Goal: Transaction & Acquisition: Purchase product/service

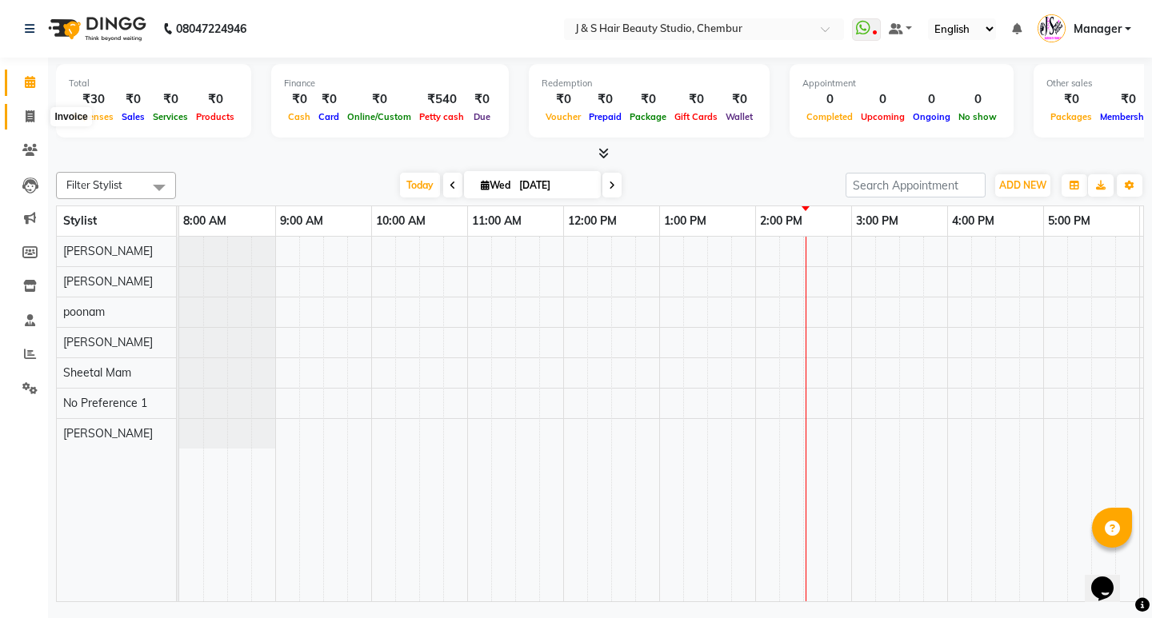
click at [27, 114] on icon at bounding box center [30, 116] width 9 height 12
select select "service"
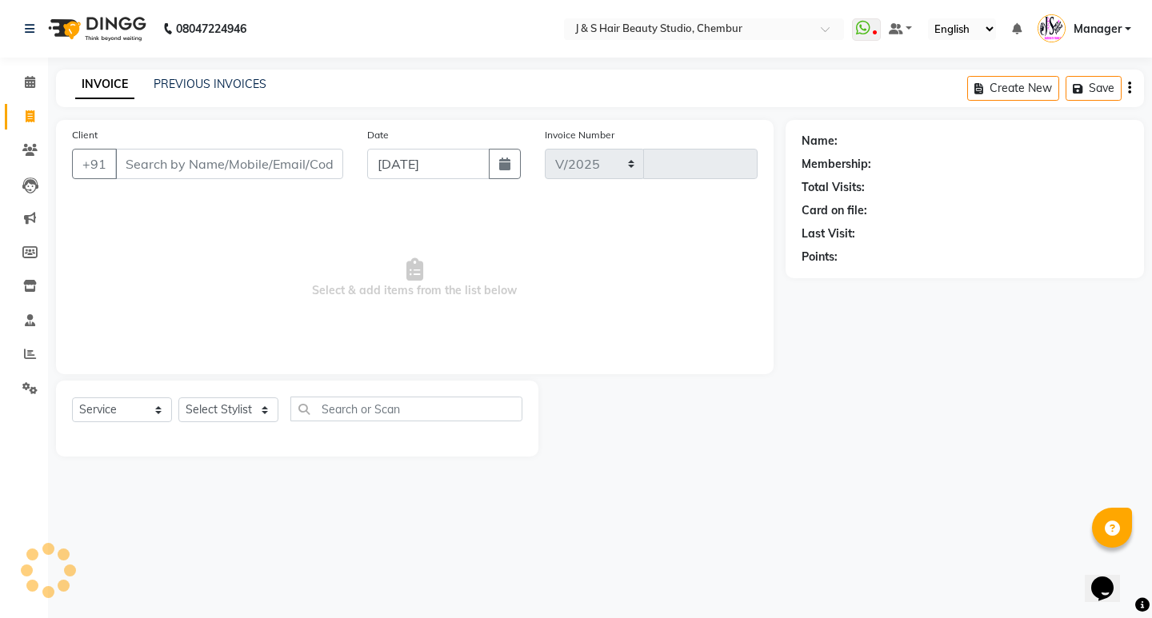
select select "143"
type input "1012"
click at [186, 155] on input "Client" at bounding box center [229, 164] width 228 height 30
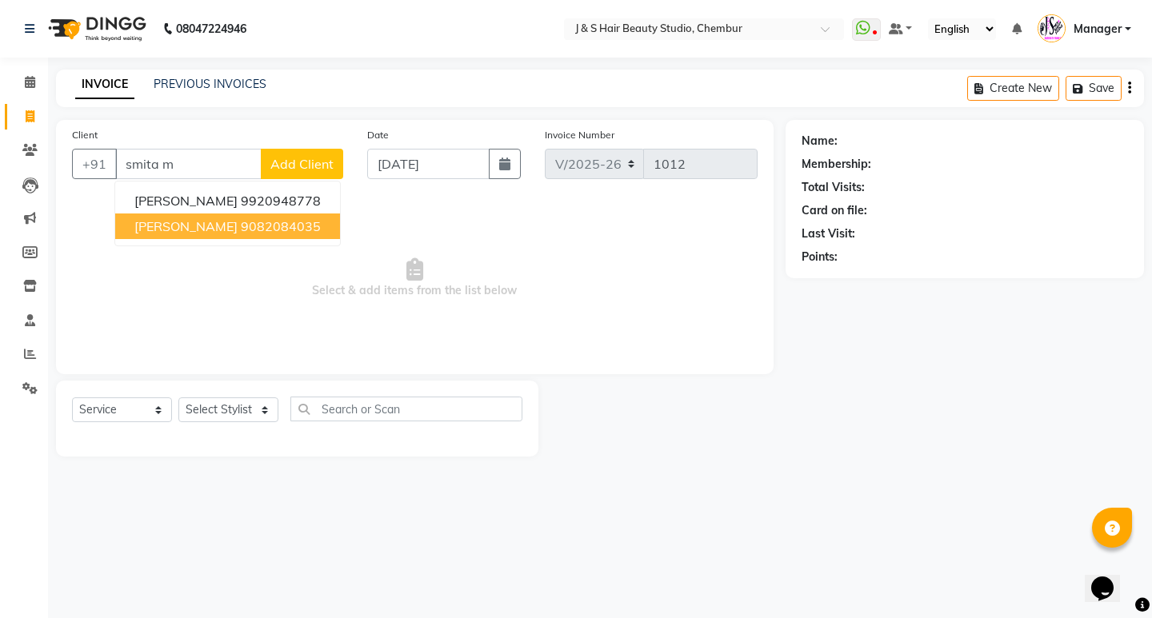
click at [280, 230] on ngb-highlight "9082084035" at bounding box center [281, 226] width 80 height 16
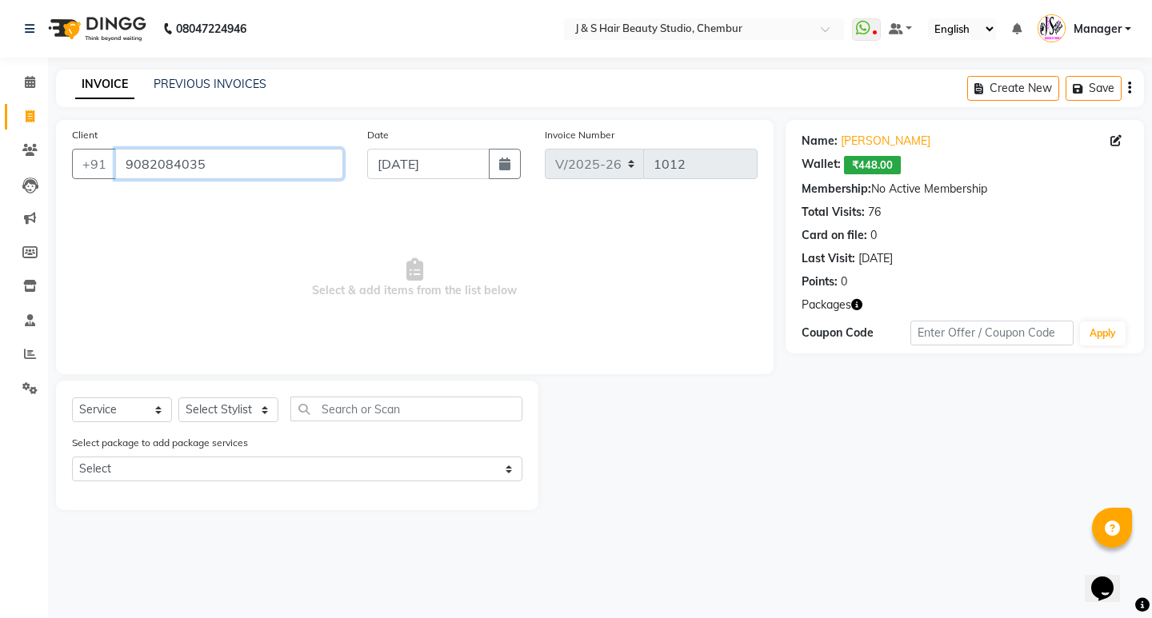
click at [231, 170] on input "9082084035" at bounding box center [229, 164] width 228 height 30
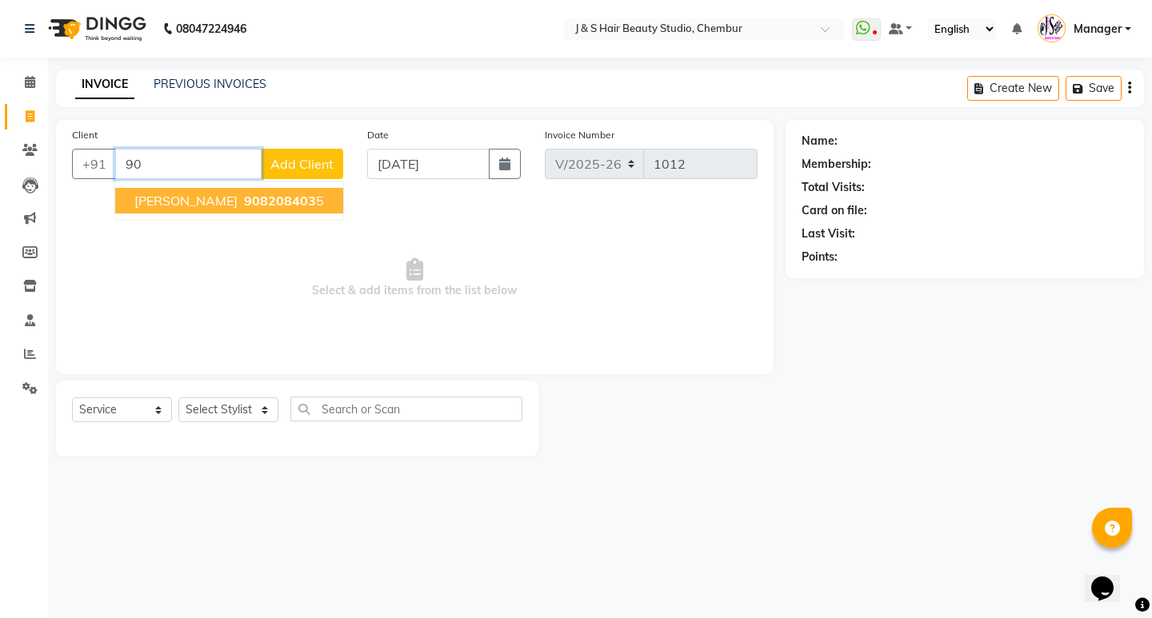
type input "9"
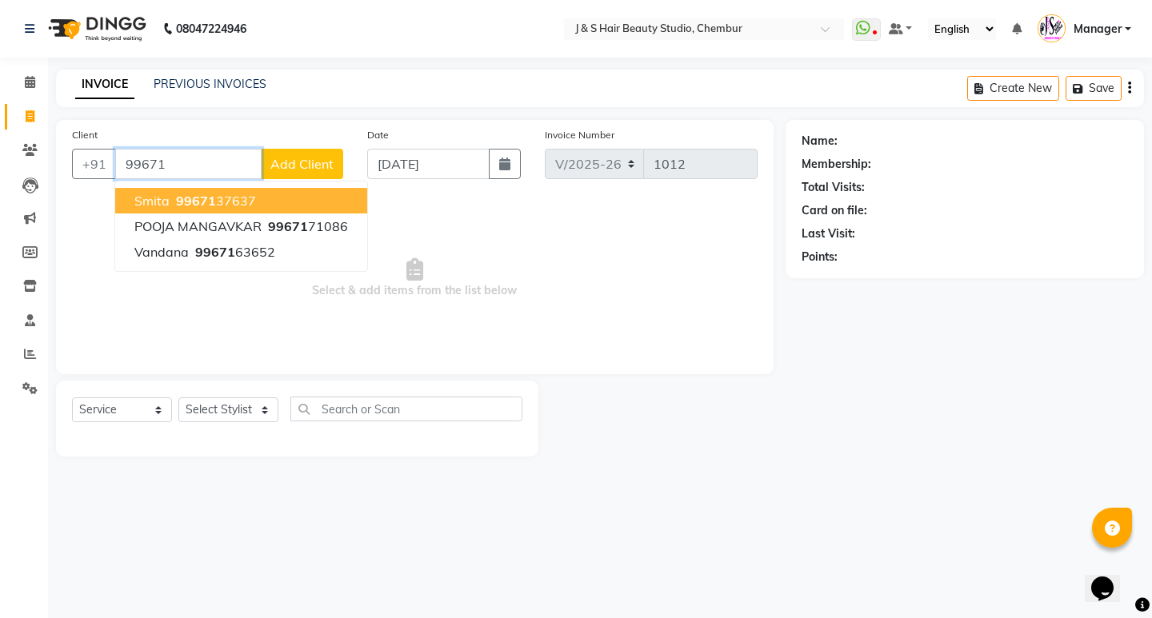
click at [303, 199] on button "smita 99671 37637" at bounding box center [241, 201] width 252 height 26
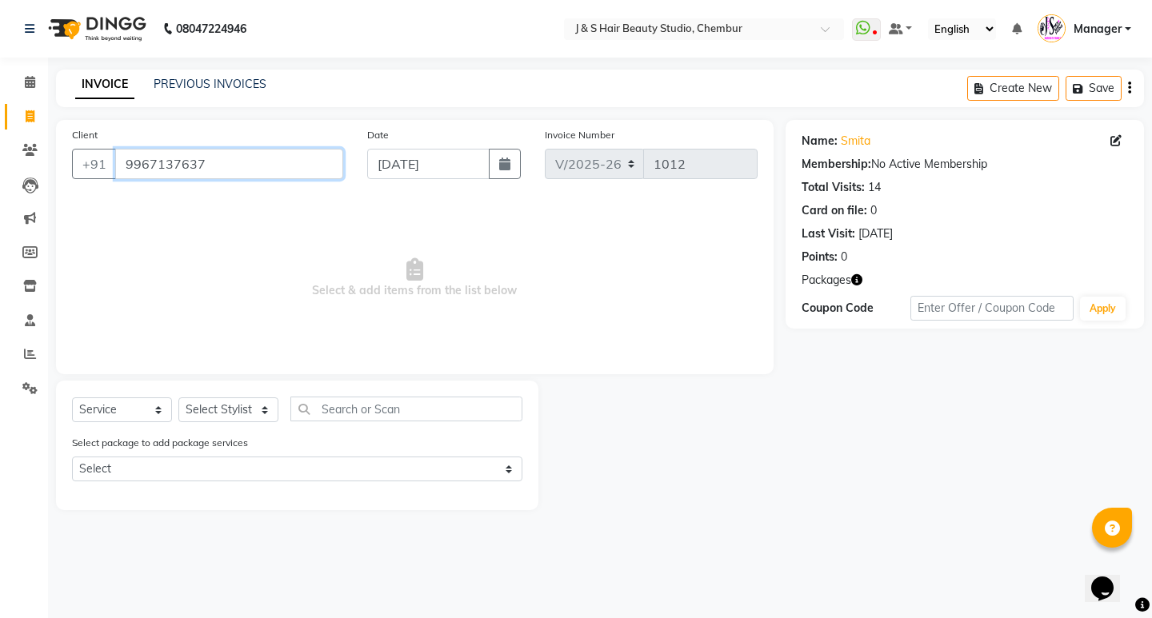
click at [230, 168] on input "9967137637" at bounding box center [229, 164] width 228 height 30
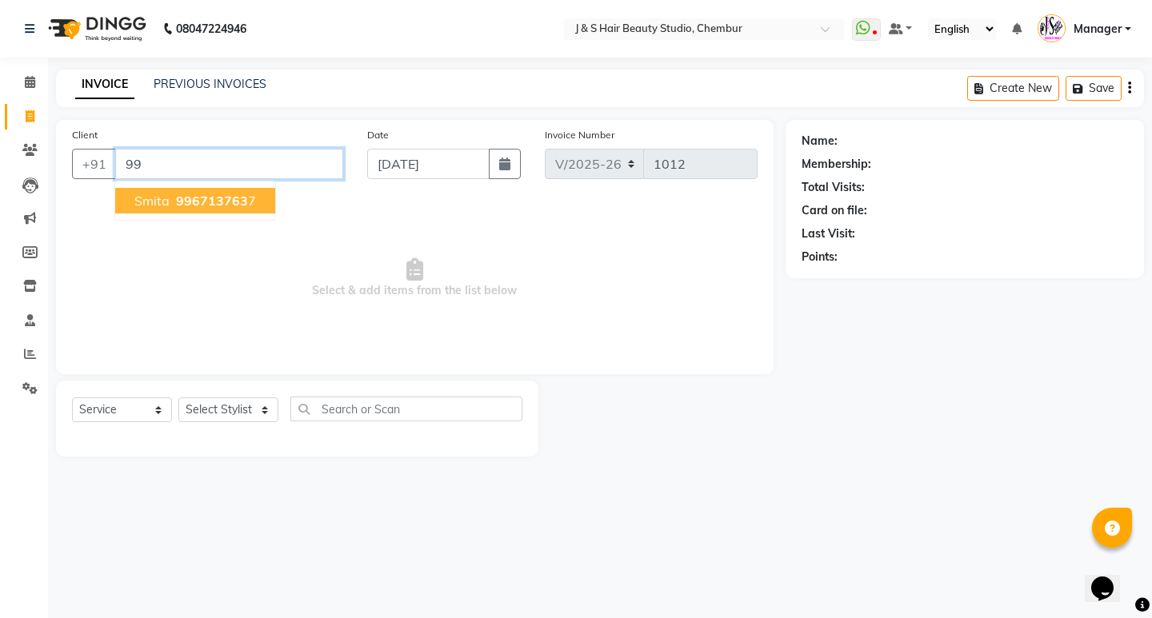
type input "9"
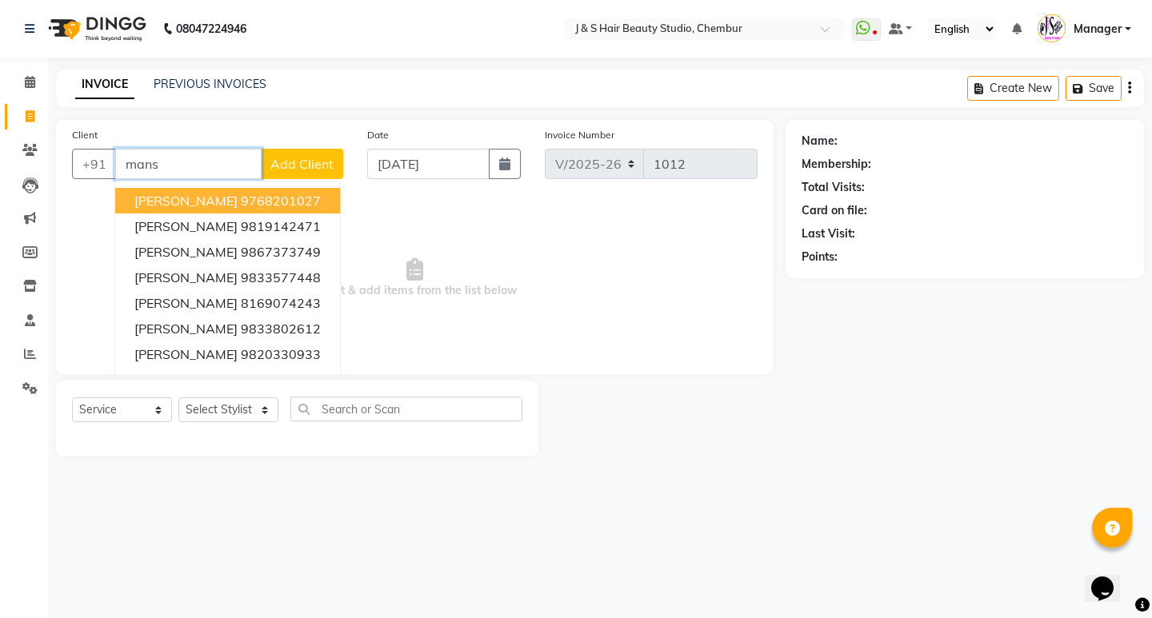
click at [210, 198] on span "[PERSON_NAME]" at bounding box center [185, 201] width 103 height 16
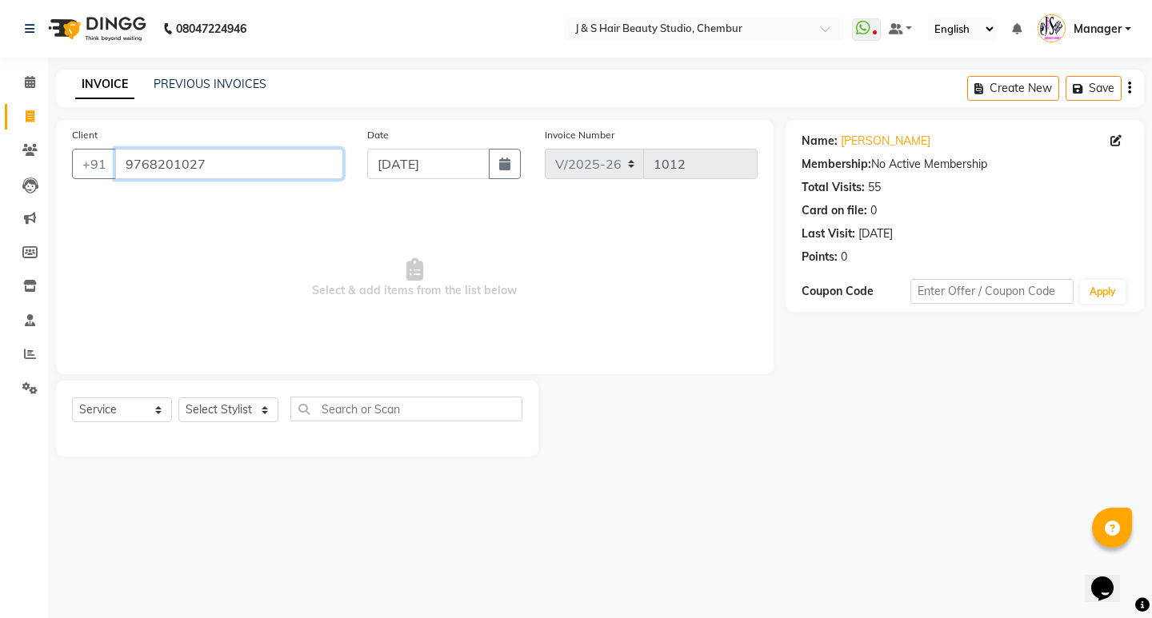
click at [212, 170] on input "9768201027" at bounding box center [229, 164] width 228 height 30
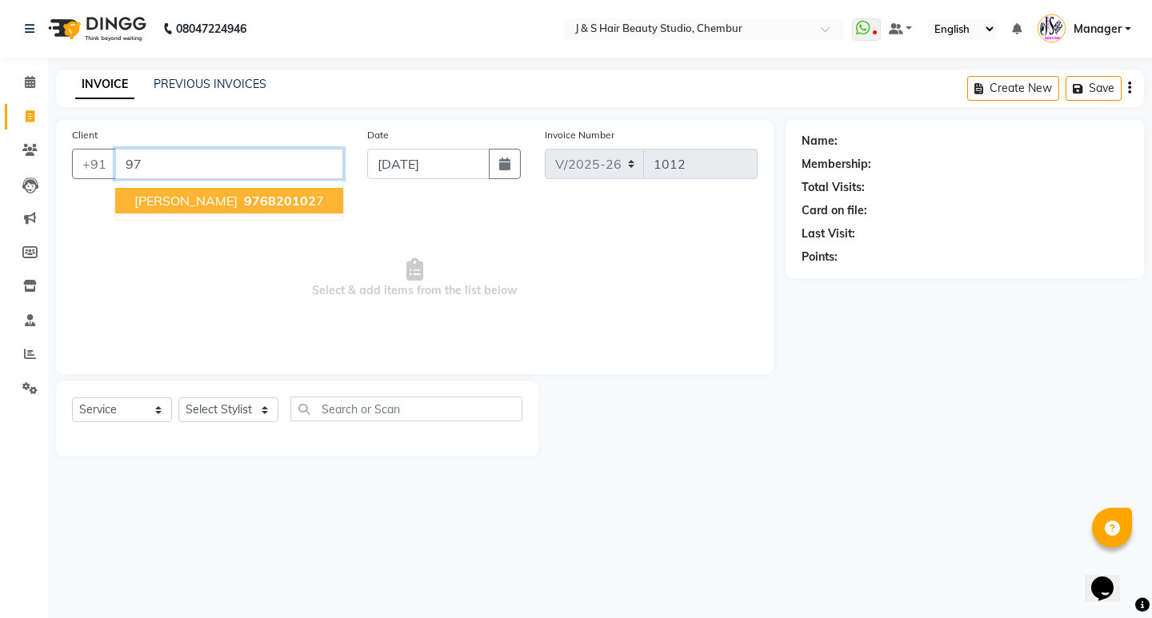
type input "9"
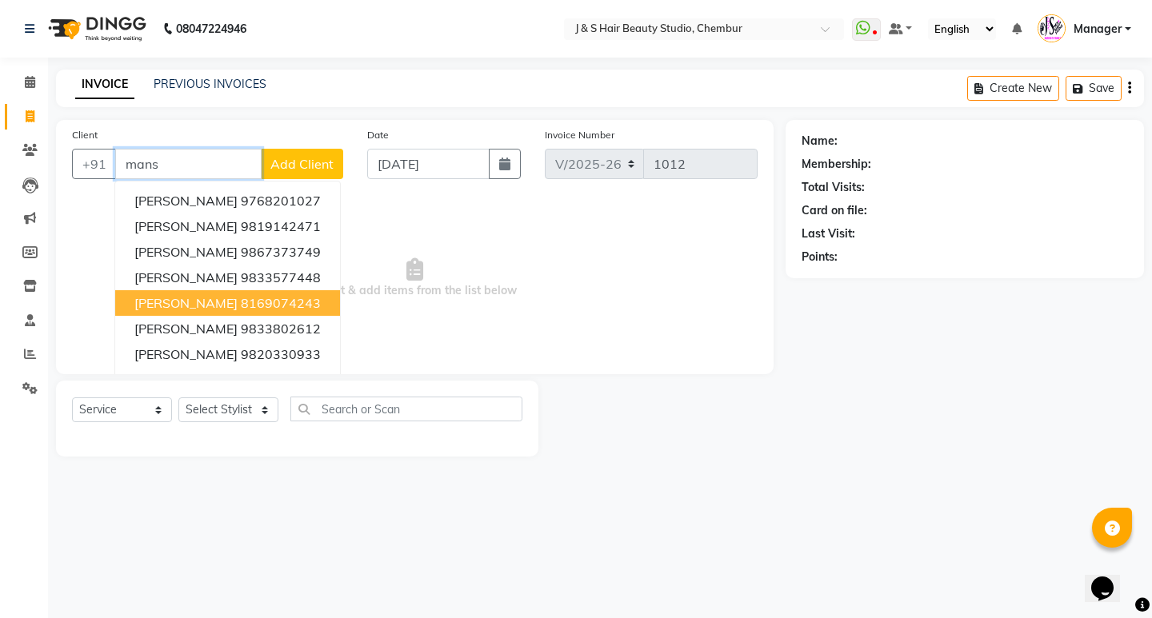
click at [262, 299] on ngb-highlight "8169074243" at bounding box center [281, 303] width 80 height 16
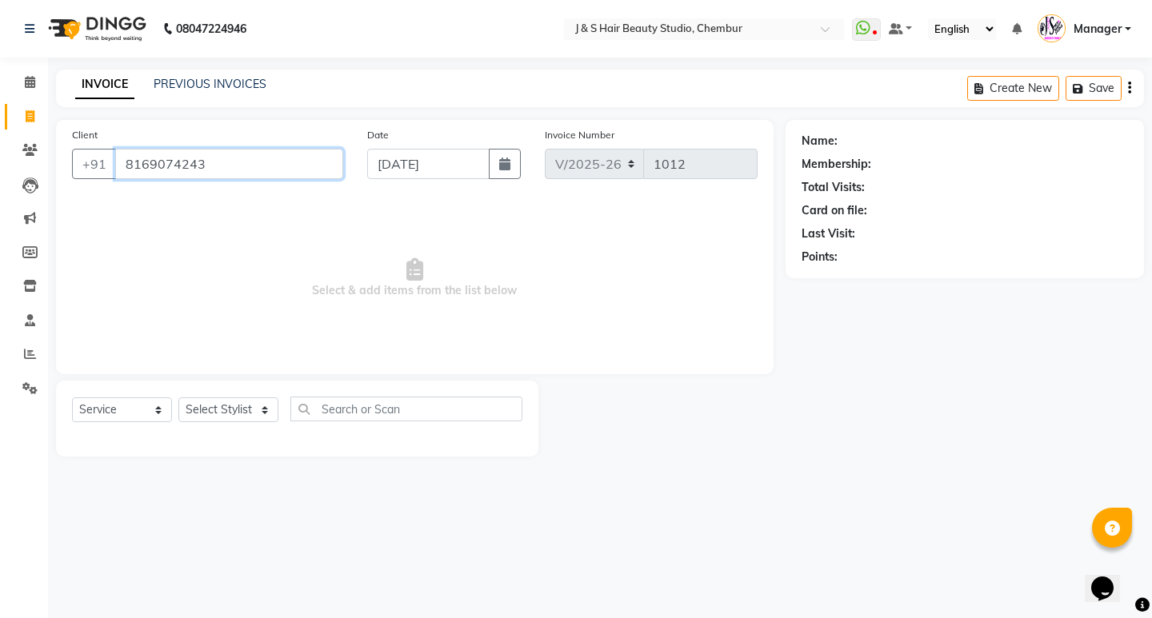
type input "8169074243"
select select "1: Object"
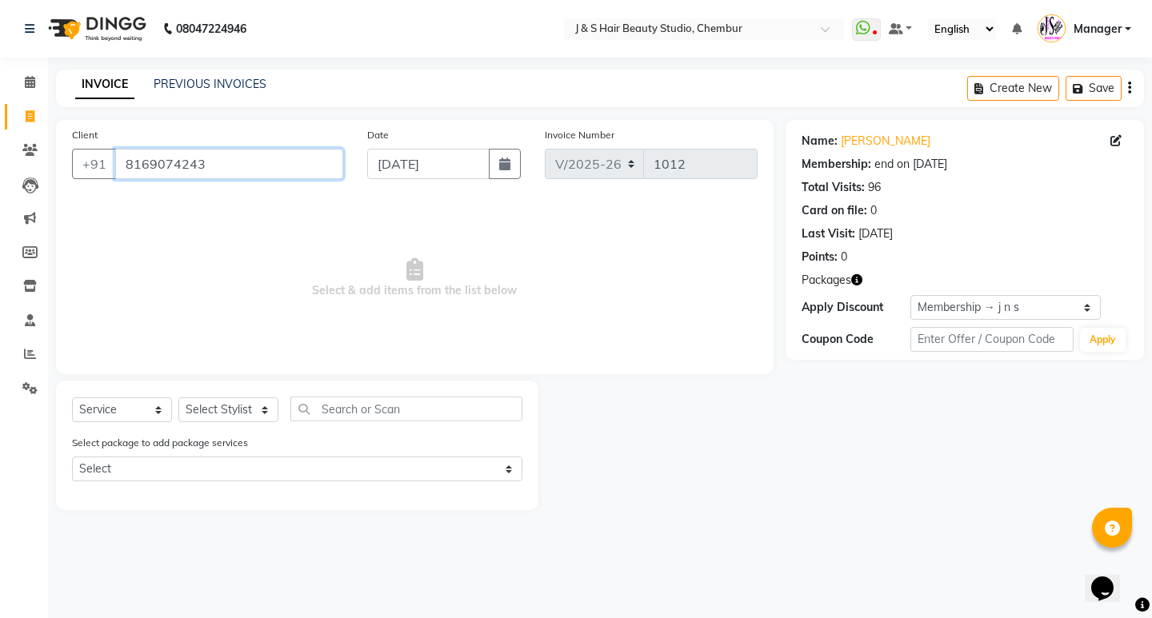
click at [222, 168] on input "8169074243" at bounding box center [229, 164] width 228 height 30
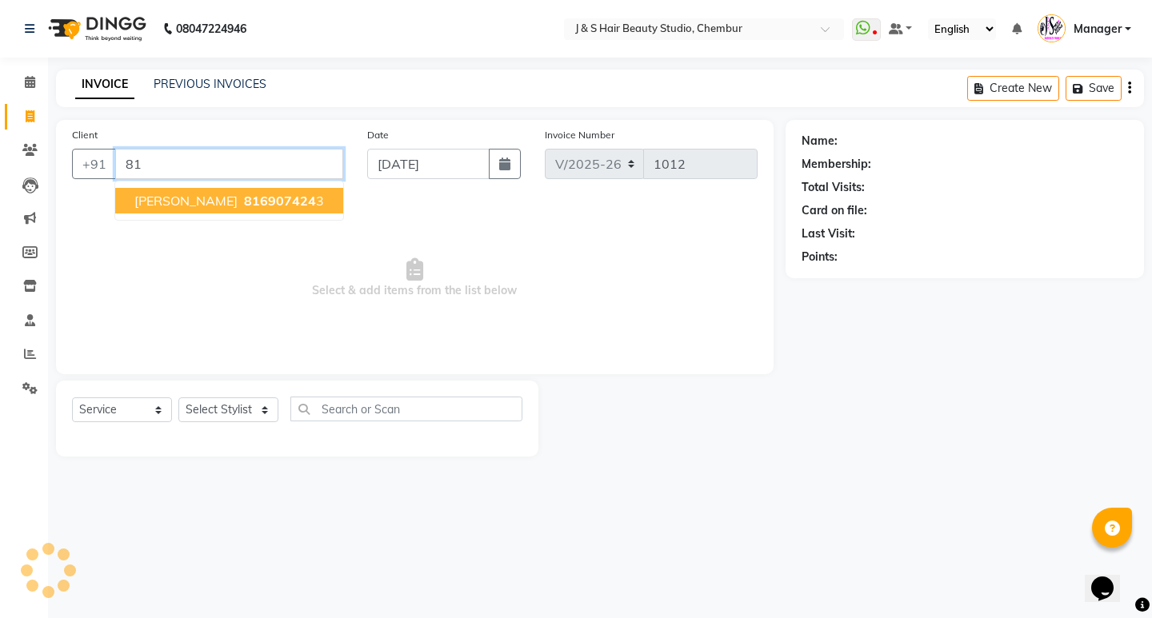
type input "8"
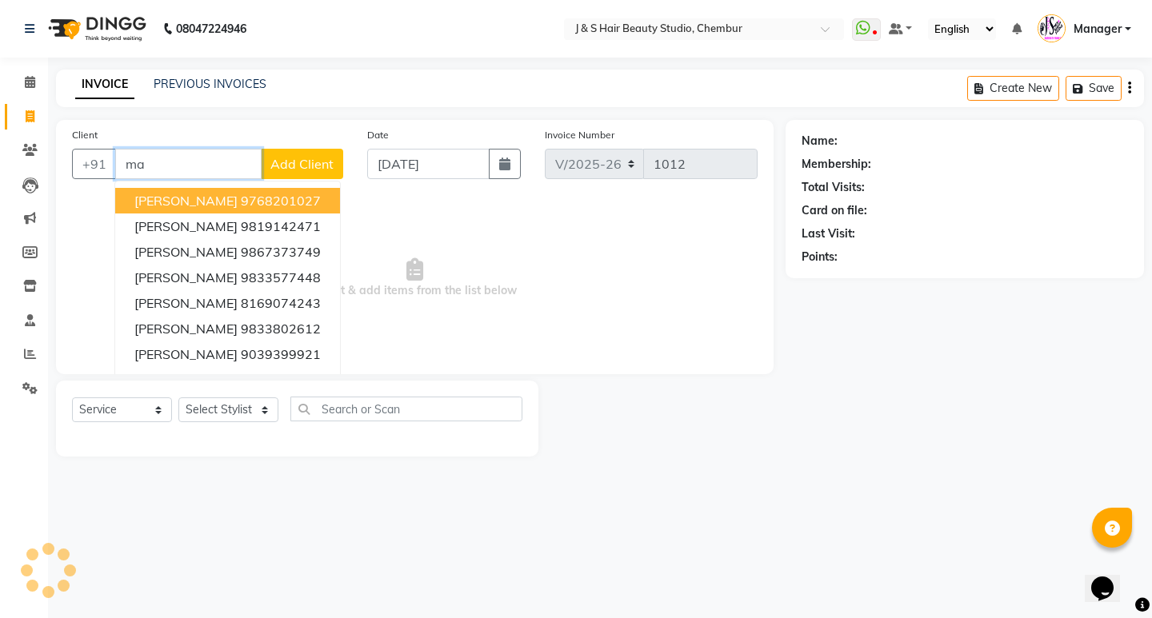
type input "m"
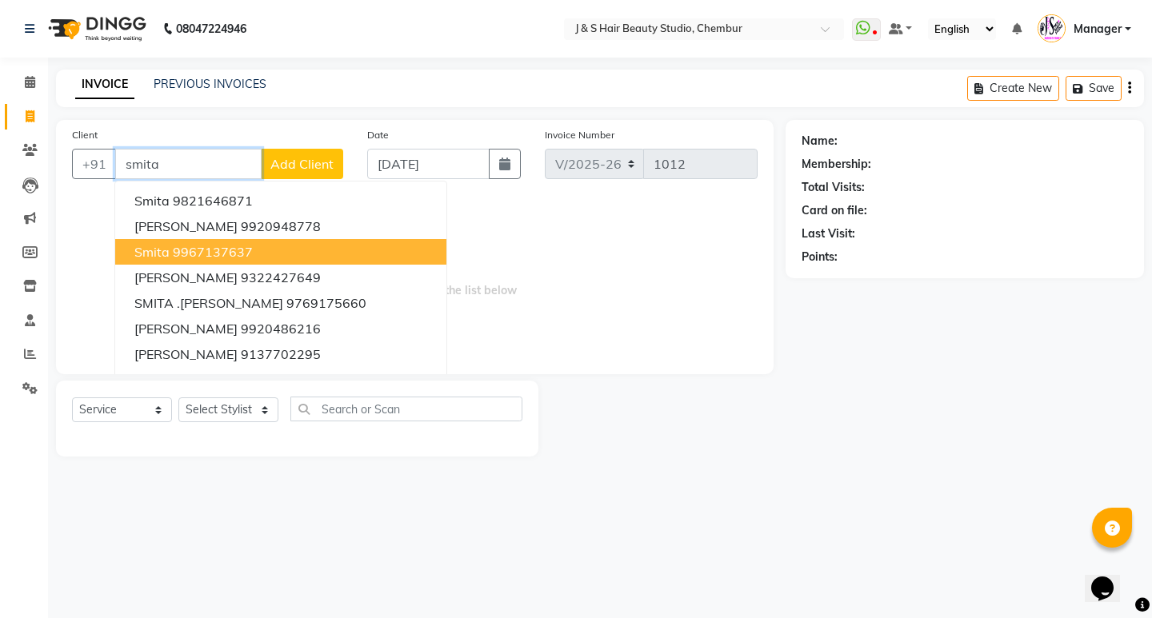
click at [221, 251] on ngb-highlight "9967137637" at bounding box center [213, 252] width 80 height 16
type input "9967137637"
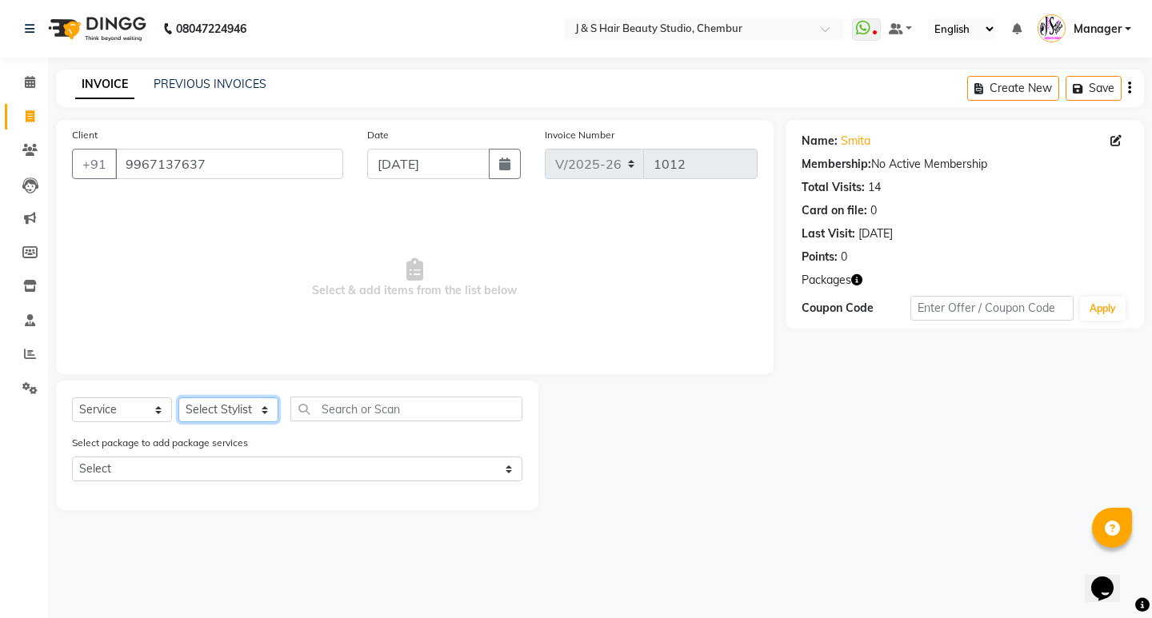
click at [233, 406] on select "Select Stylist Manager [PERSON_NAME] No Preference 1 poonam [PERSON_NAME] Sheet…" at bounding box center [228, 410] width 100 height 25
select select "4179"
click at [178, 398] on select "Select Stylist Manager [PERSON_NAME] No Preference 1 poonam [PERSON_NAME] Sheet…" at bounding box center [228, 410] width 100 height 25
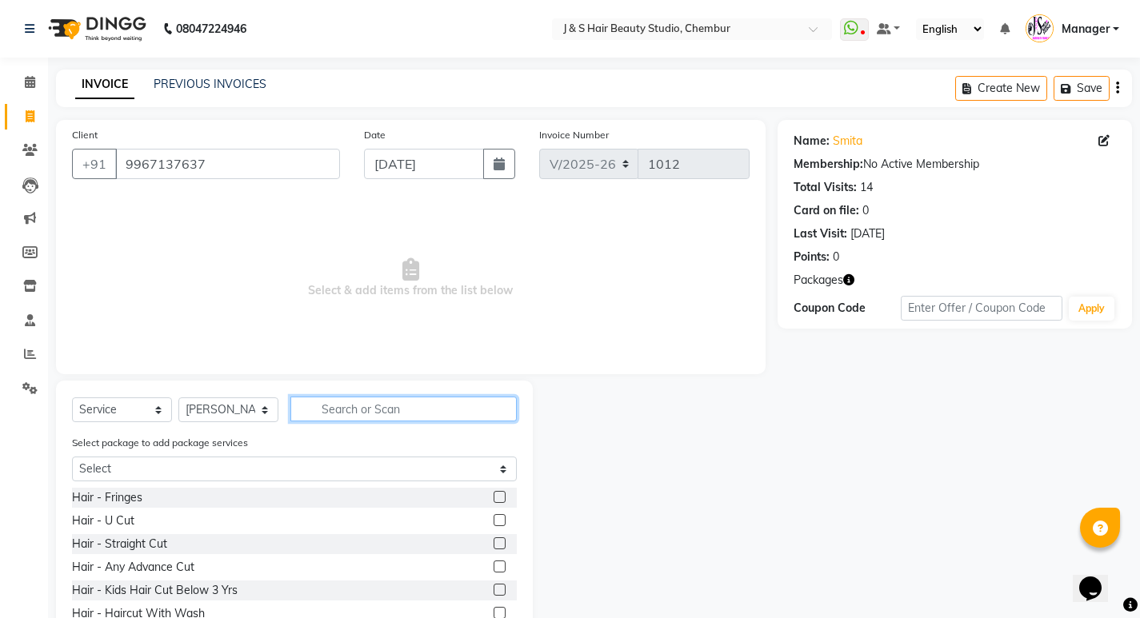
click at [330, 411] on input "text" at bounding box center [403, 409] width 226 height 25
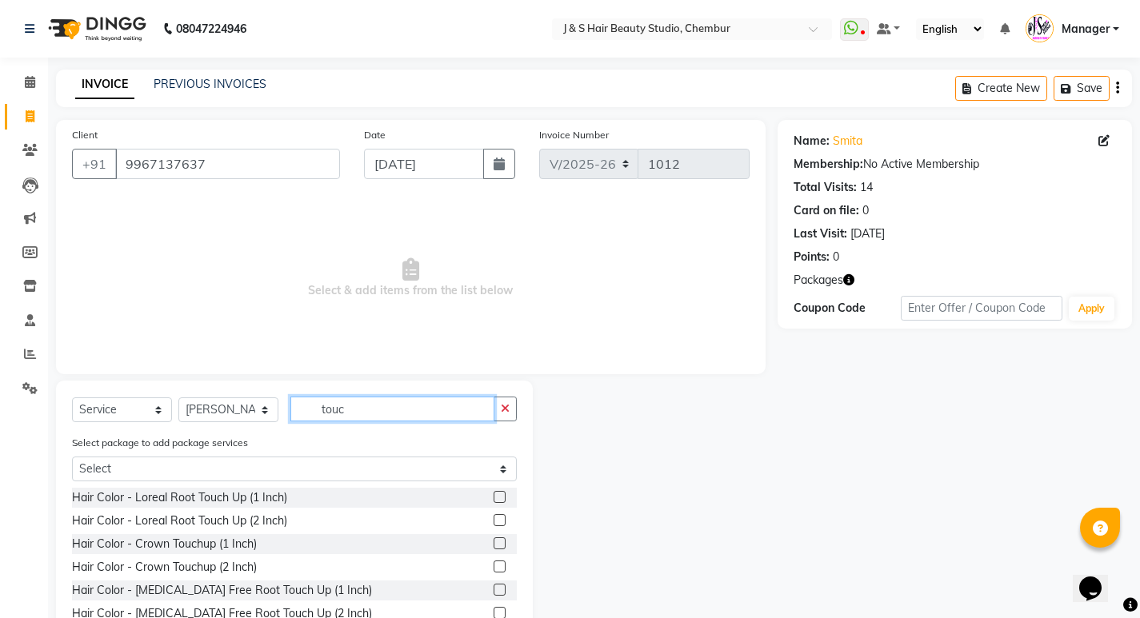
type input "touc"
click at [494, 589] on label at bounding box center [500, 590] width 12 height 12
click at [494, 589] on input "checkbox" at bounding box center [499, 591] width 10 height 10
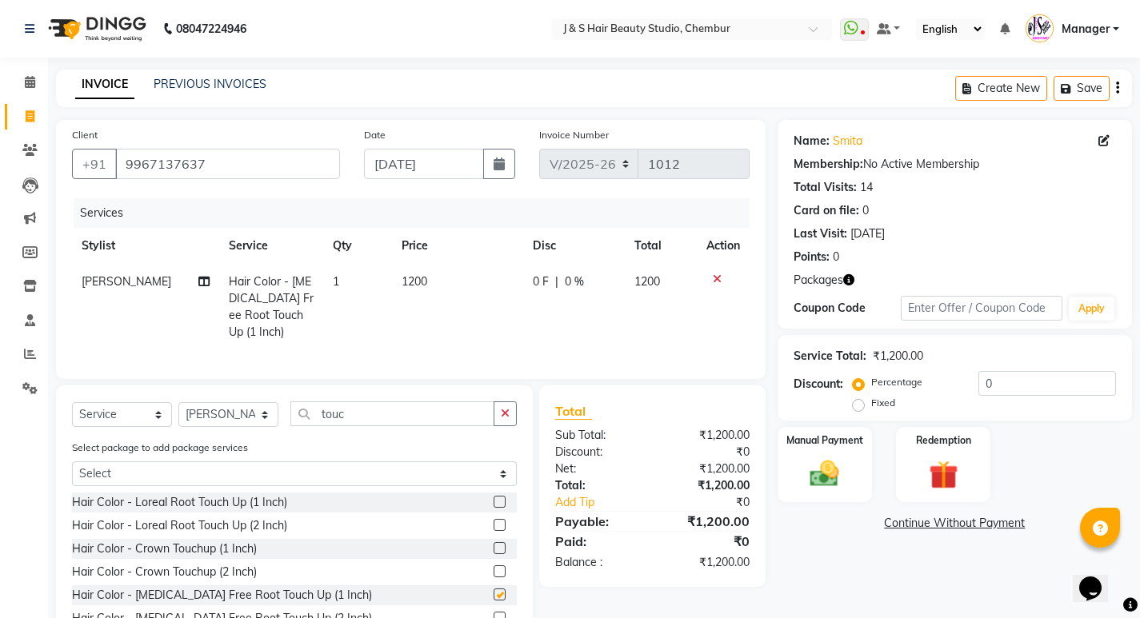
checkbox input "false"
click at [359, 423] on input "touc" at bounding box center [392, 414] width 204 height 25
type input "t"
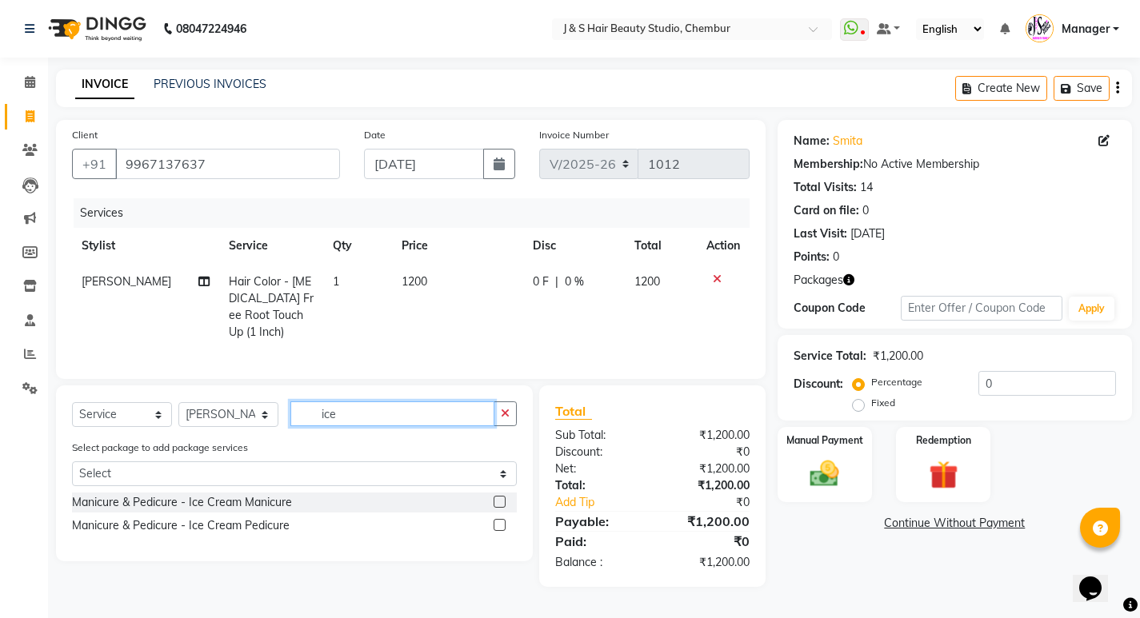
type input "ice"
click at [499, 508] on label at bounding box center [500, 502] width 12 height 12
click at [499, 508] on input "checkbox" at bounding box center [499, 503] width 10 height 10
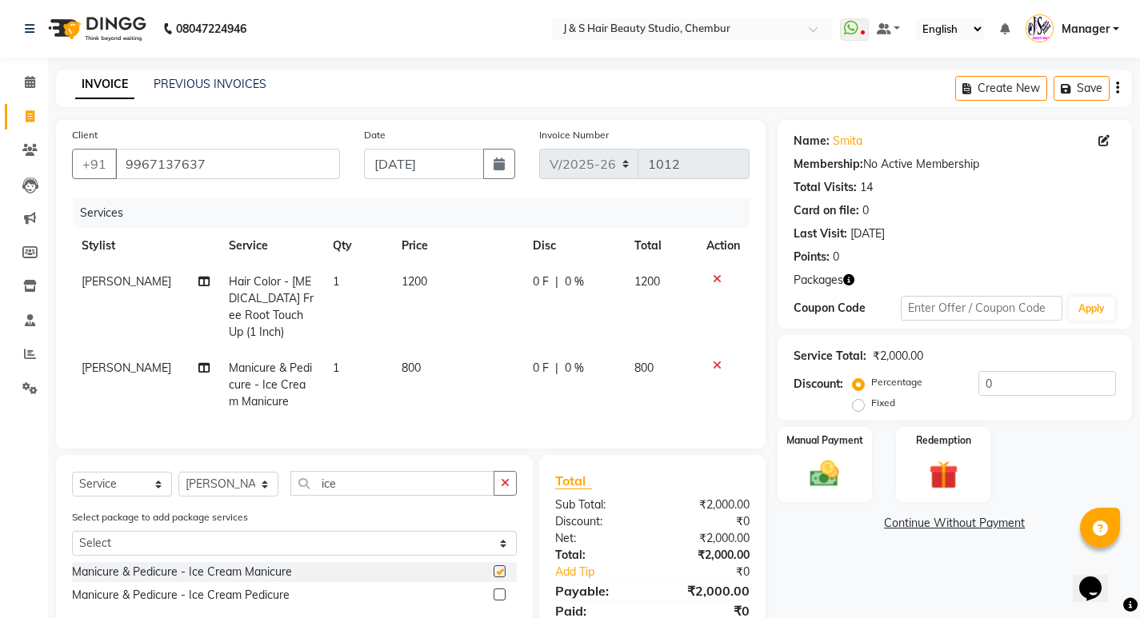
checkbox input "false"
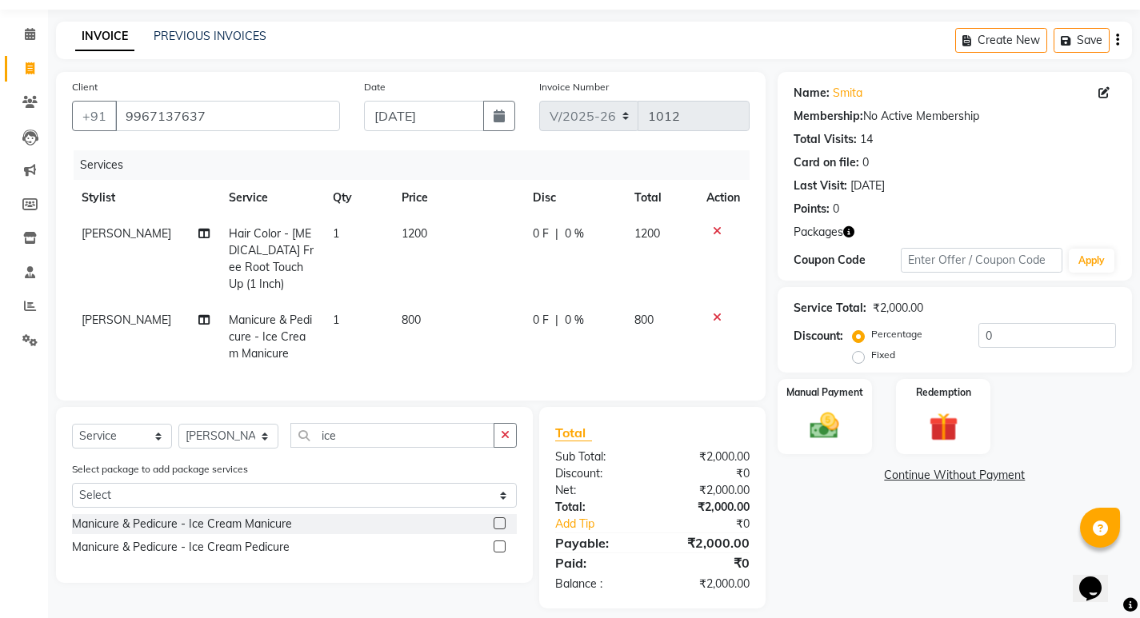
scroll to position [74, 0]
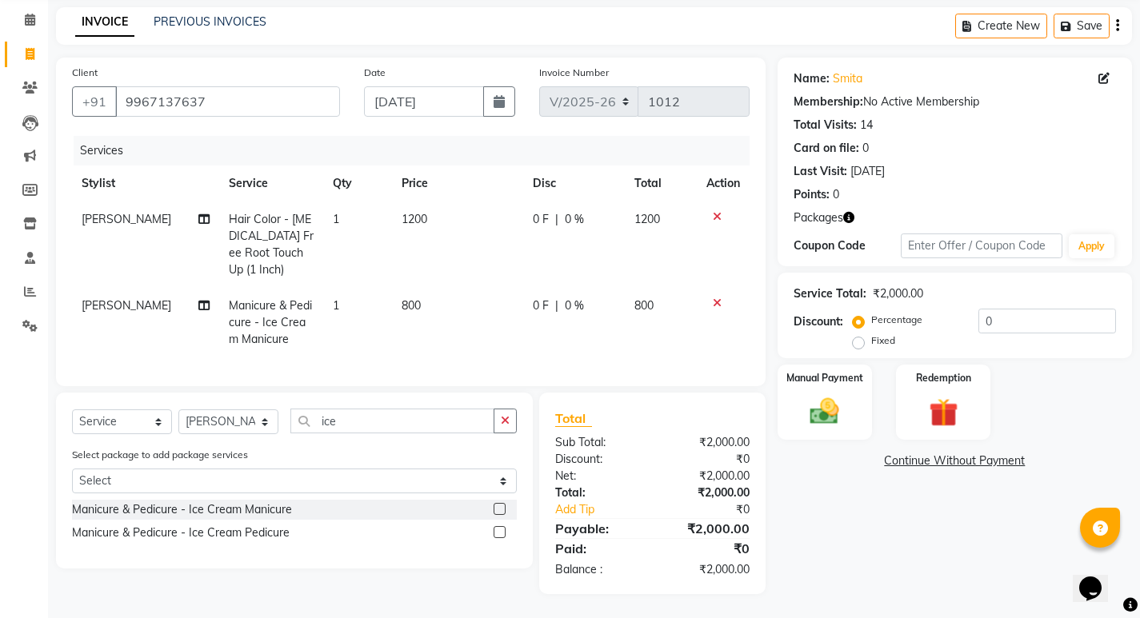
click at [497, 528] on label at bounding box center [500, 532] width 12 height 12
click at [497, 528] on input "checkbox" at bounding box center [499, 533] width 10 height 10
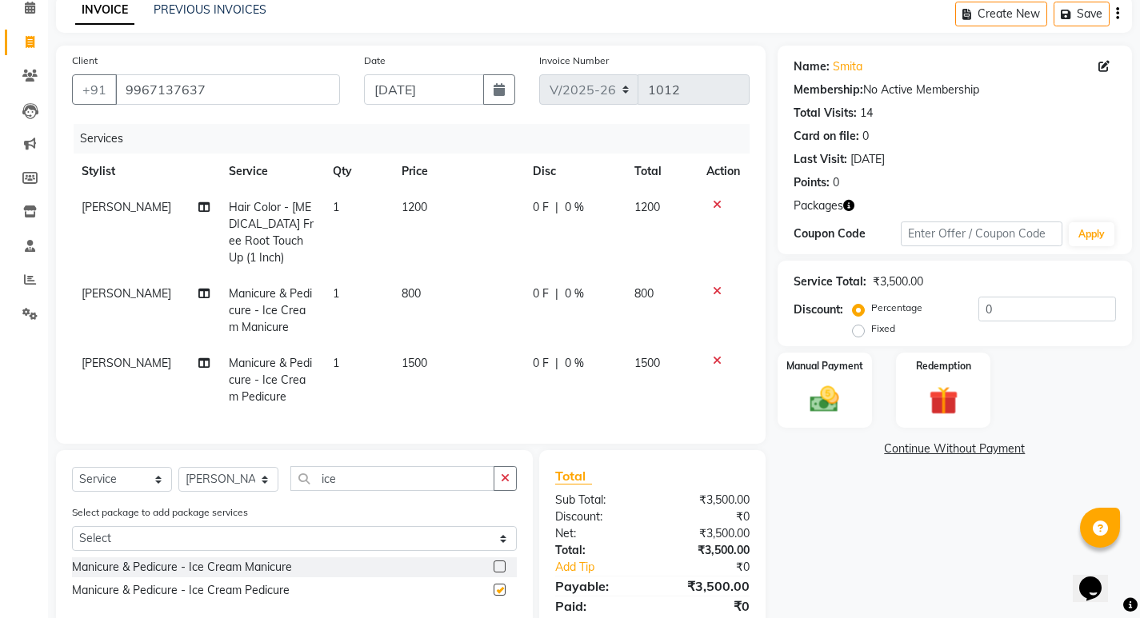
checkbox input "false"
click at [367, 491] on input "ice" at bounding box center [392, 478] width 204 height 25
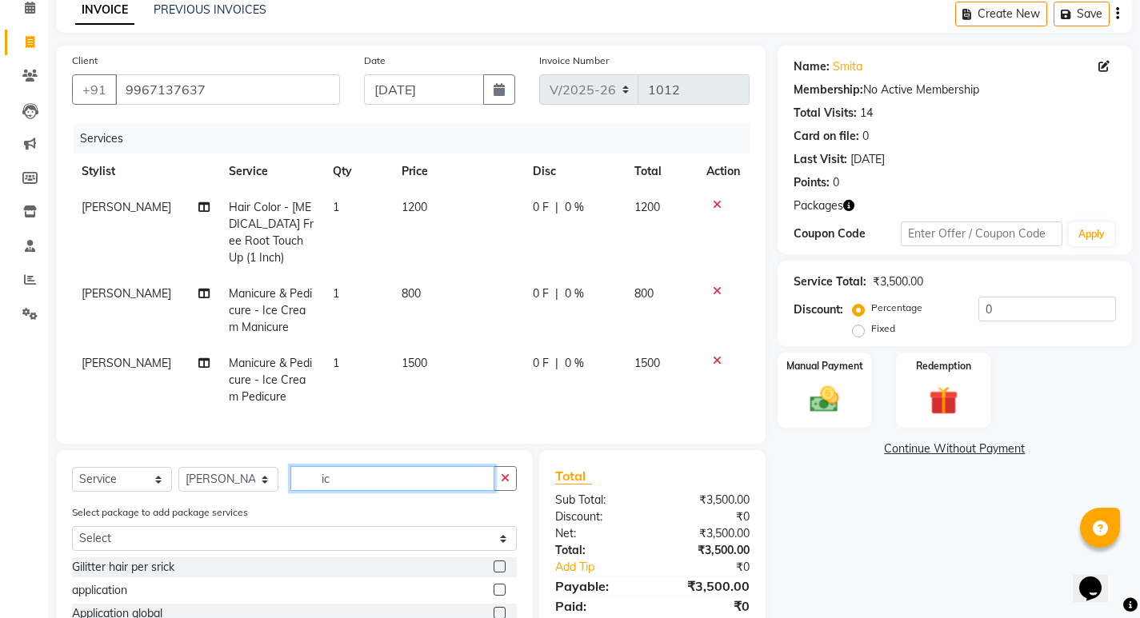
type input "i"
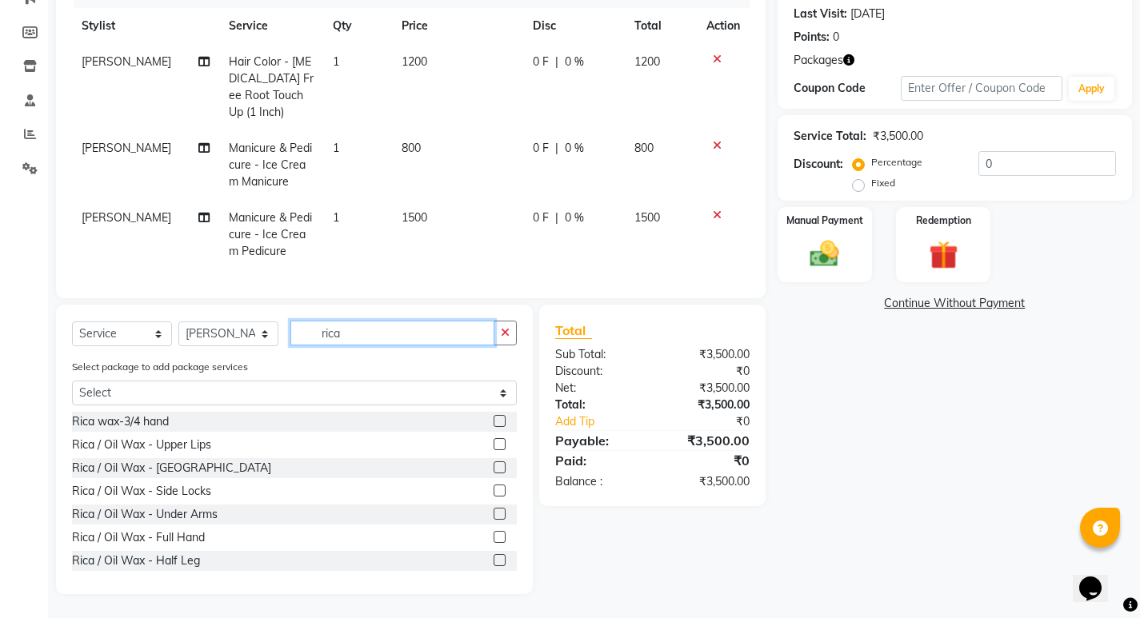
scroll to position [232, 0]
type input "rica"
click at [494, 514] on label at bounding box center [500, 514] width 12 height 12
click at [494, 514] on input "checkbox" at bounding box center [499, 515] width 10 height 10
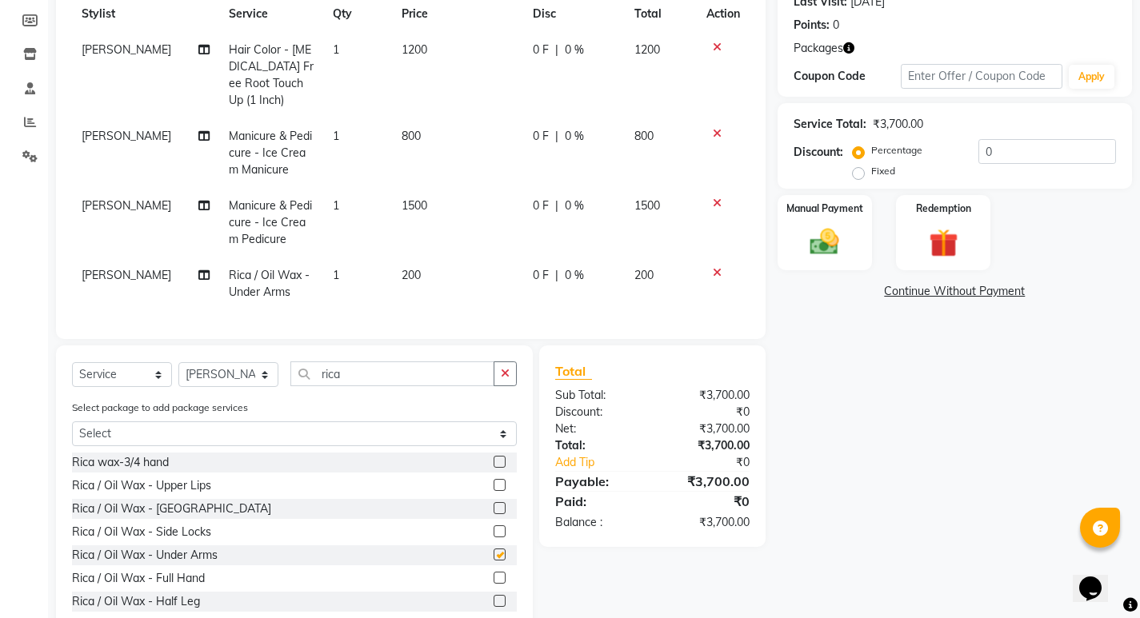
checkbox input "false"
click at [494, 584] on label at bounding box center [500, 578] width 12 height 12
click at [494, 584] on input "checkbox" at bounding box center [499, 579] width 10 height 10
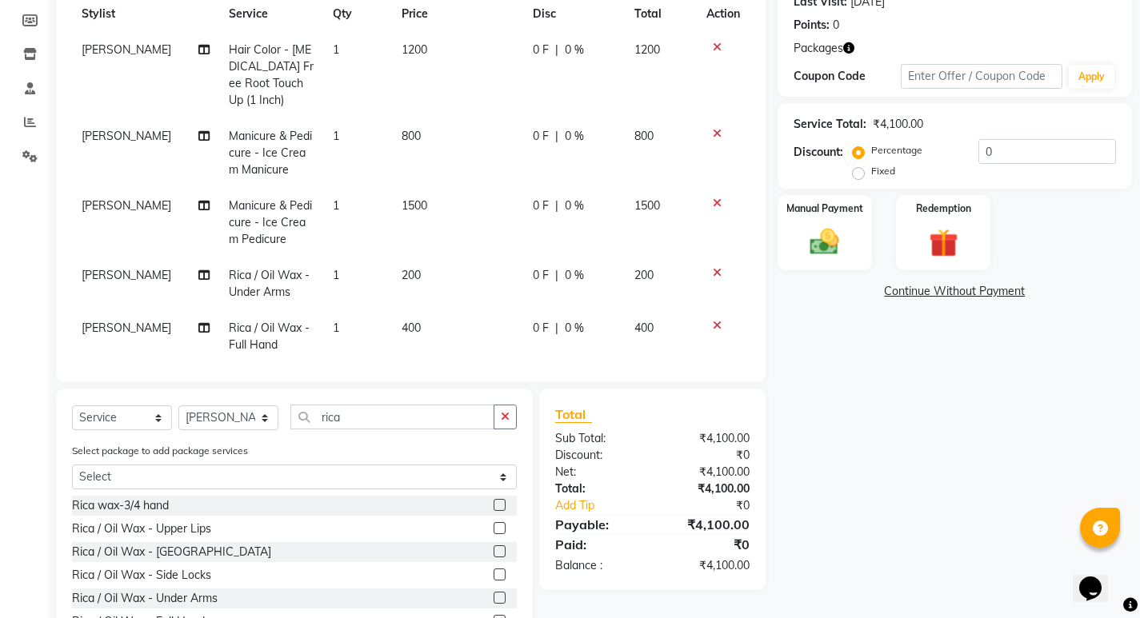
checkbox input "false"
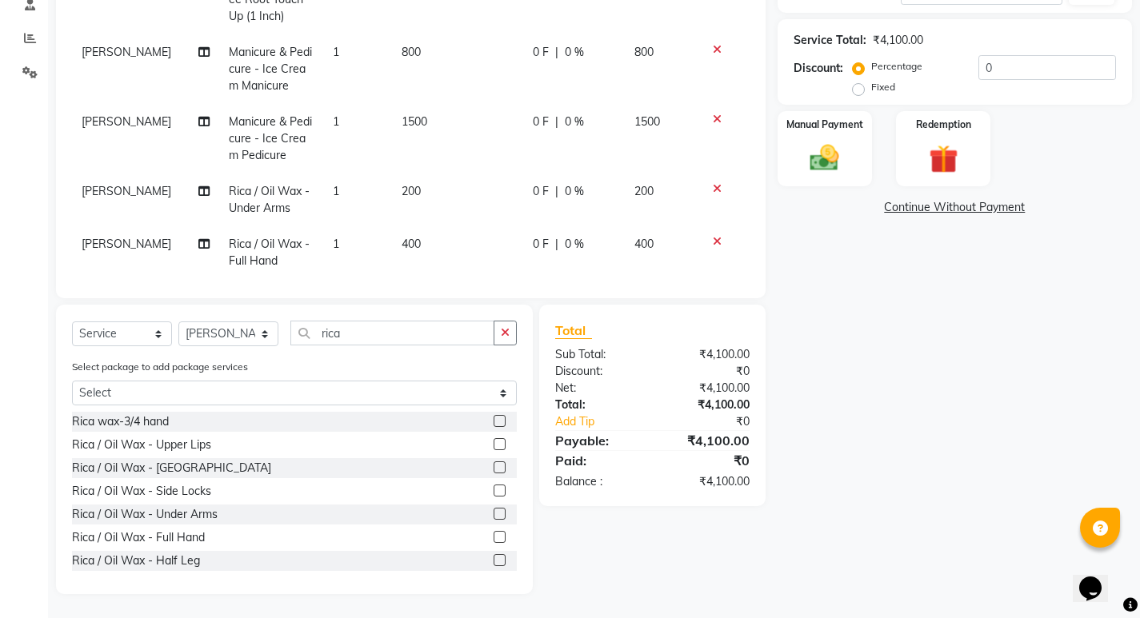
click at [481, 556] on div "Rica / Oil Wax - Half Leg" at bounding box center [294, 561] width 445 height 20
click at [494, 556] on label at bounding box center [500, 560] width 12 height 12
click at [494, 556] on input "checkbox" at bounding box center [499, 561] width 10 height 10
checkbox input "false"
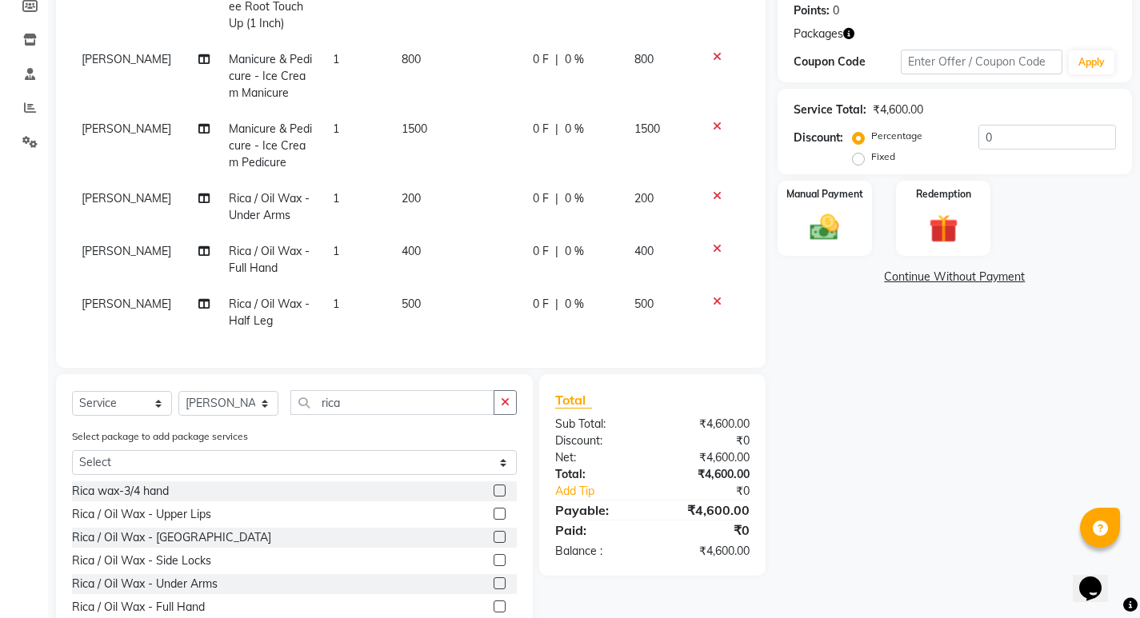
scroll to position [76, 0]
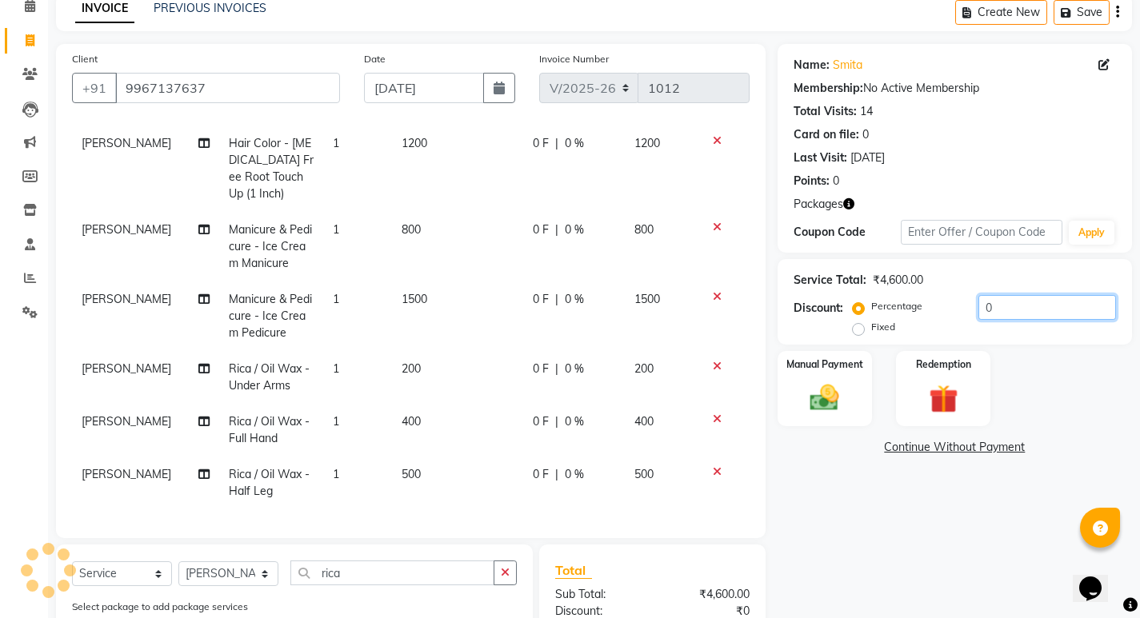
drag, startPoint x: 977, startPoint y: 306, endPoint x: 973, endPoint y: 314, distance: 8.2
click at [978, 307] on input "0" at bounding box center [1047, 307] width 138 height 25
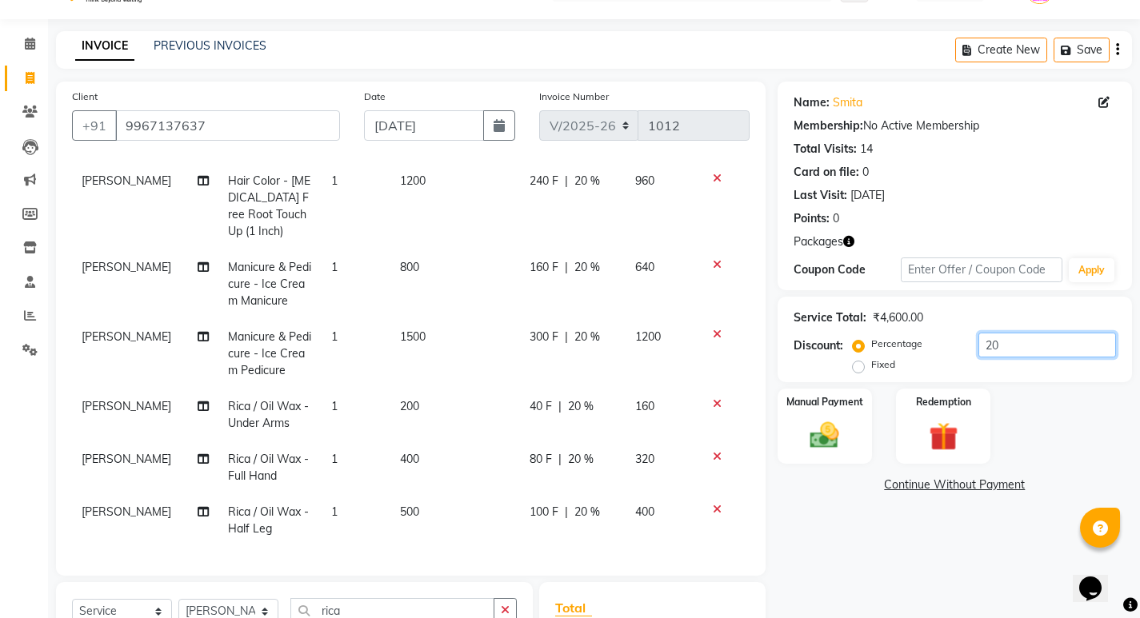
scroll to position [0, 0]
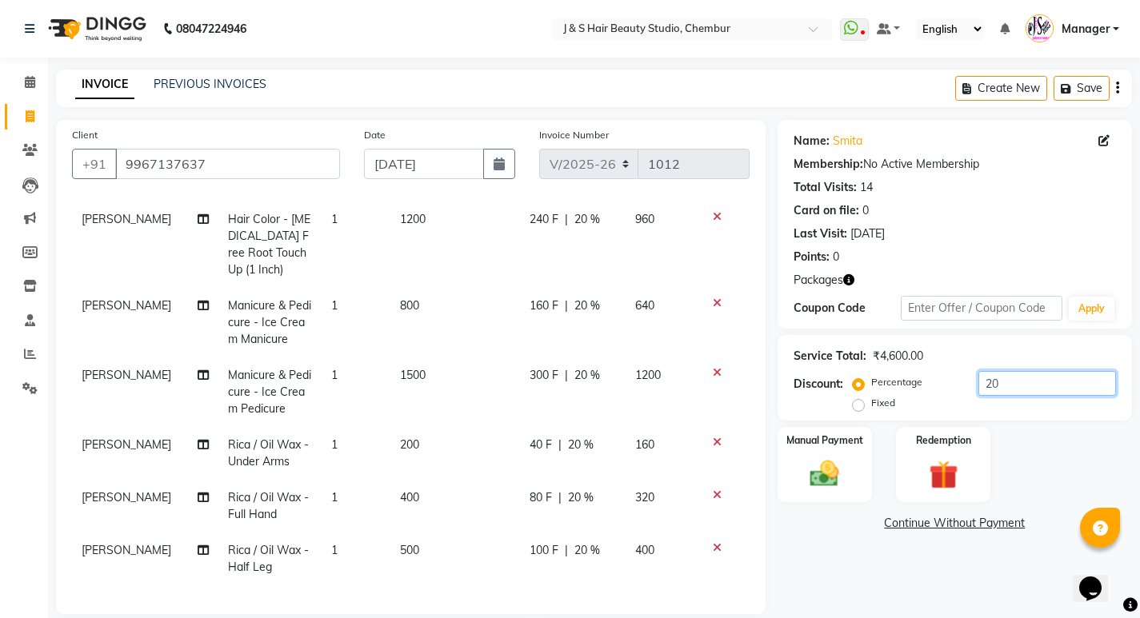
type input "20"
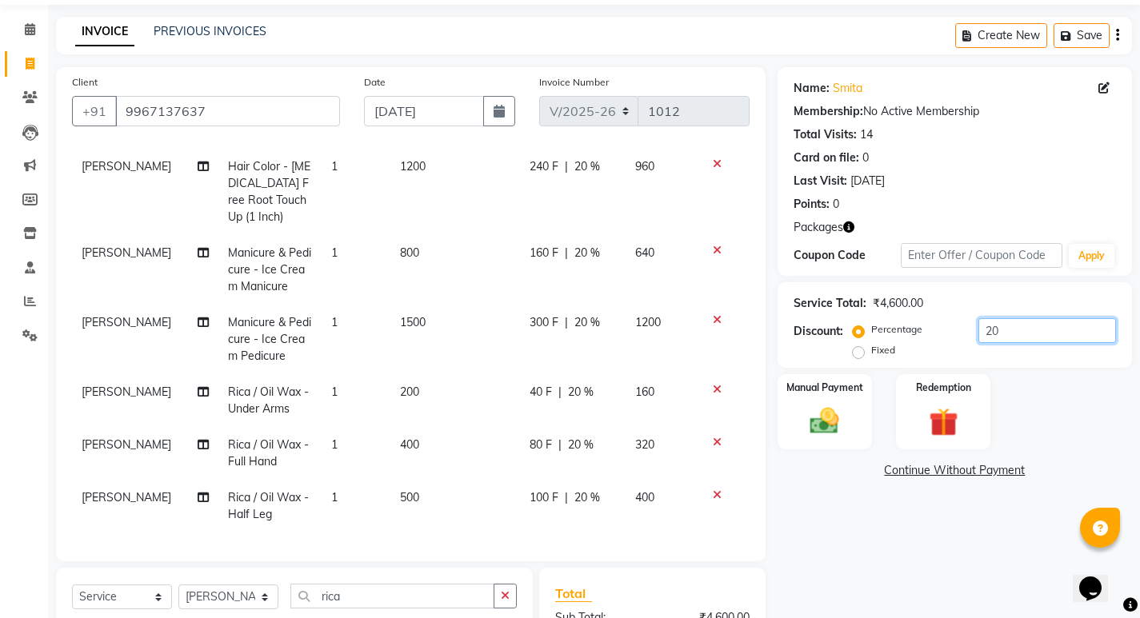
scroll to position [316, 0]
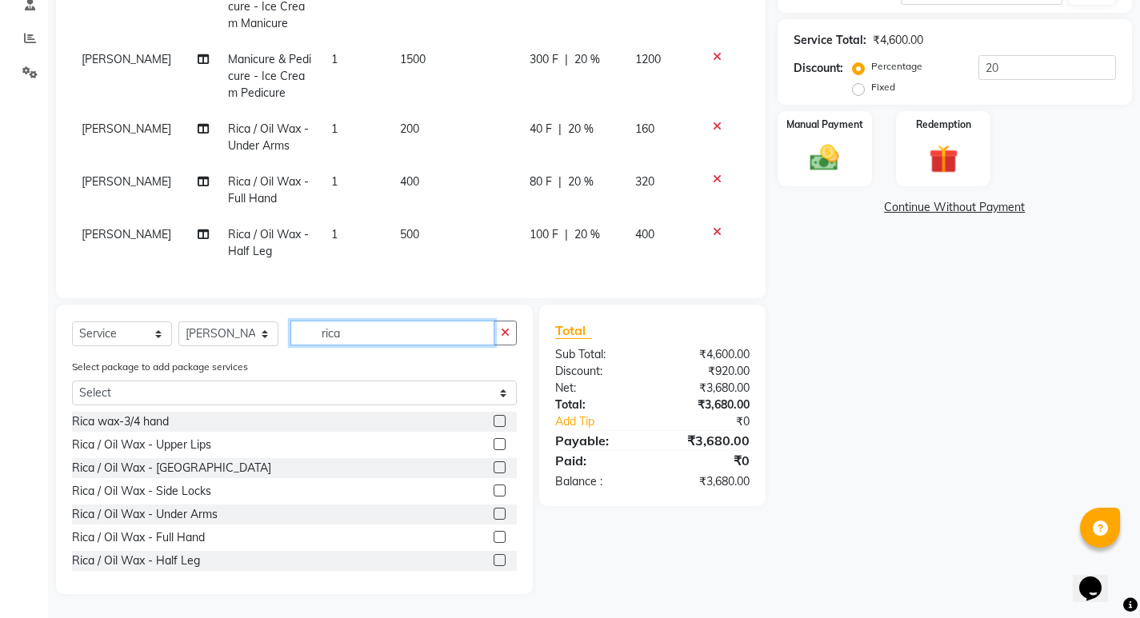
click at [352, 337] on input "rica" at bounding box center [392, 333] width 204 height 25
type input "r"
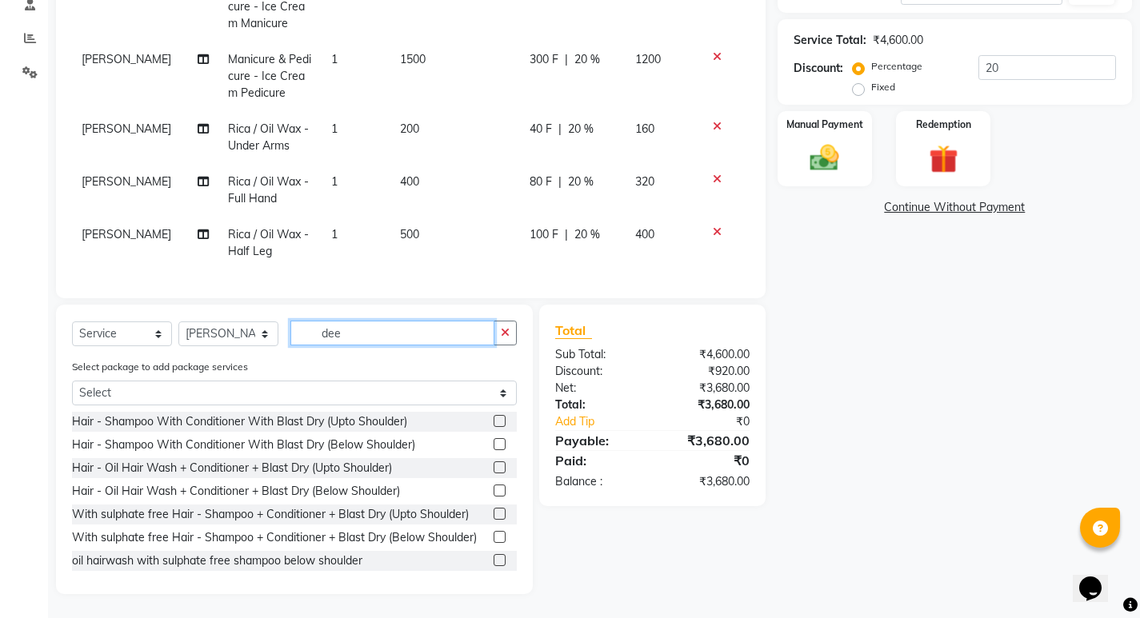
scroll to position [228, 0]
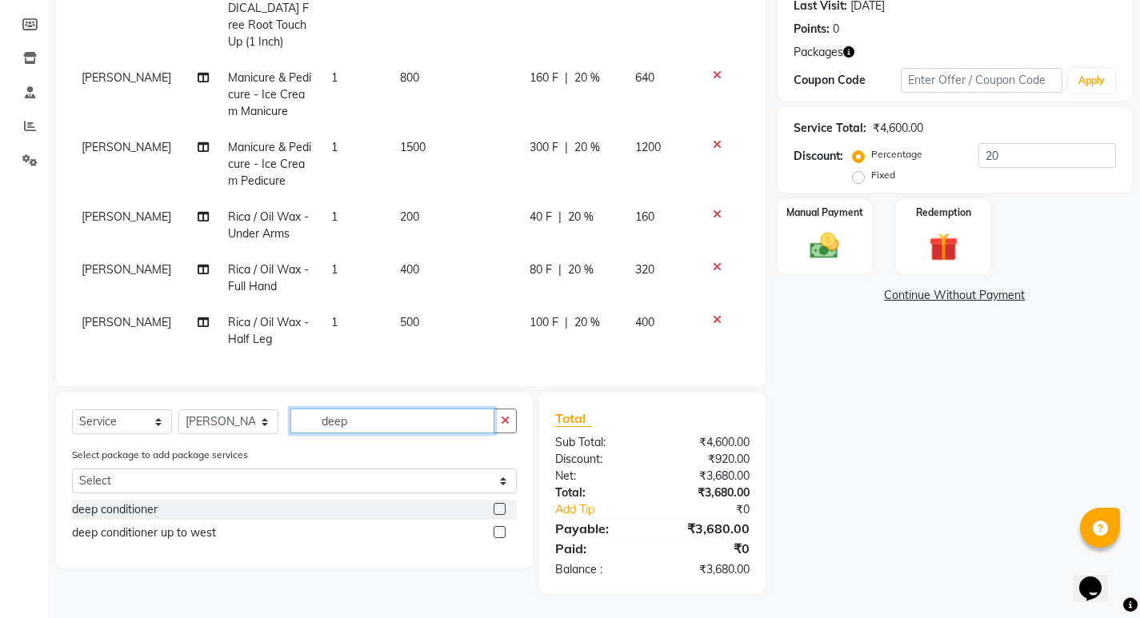
type input "deep"
click at [501, 504] on label at bounding box center [500, 509] width 12 height 12
click at [501, 505] on input "checkbox" at bounding box center [499, 510] width 10 height 10
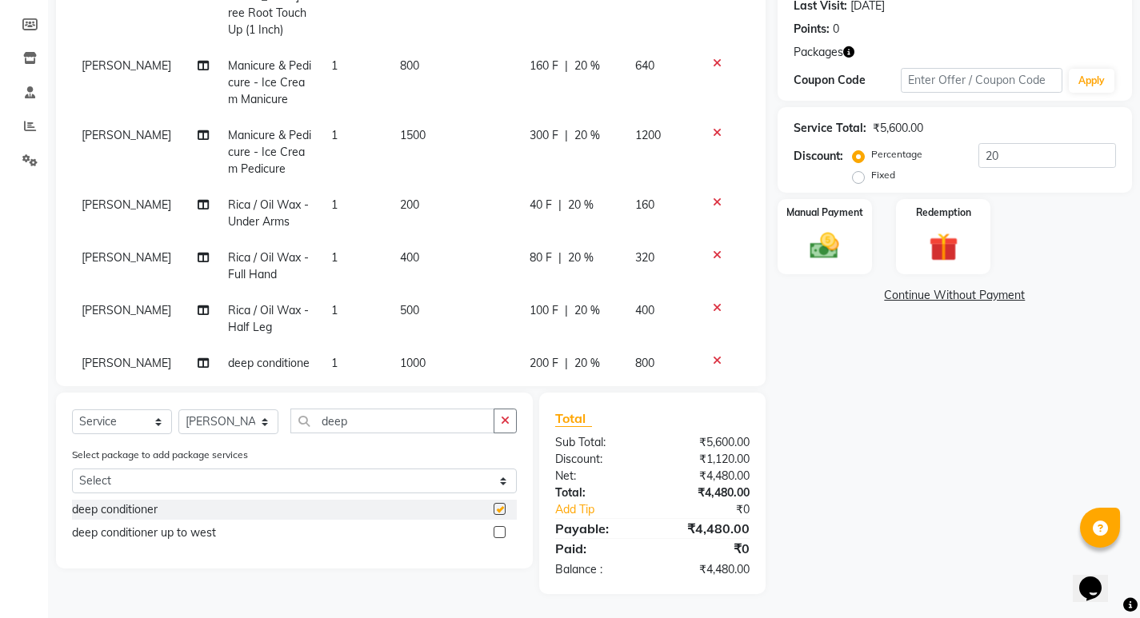
checkbox input "false"
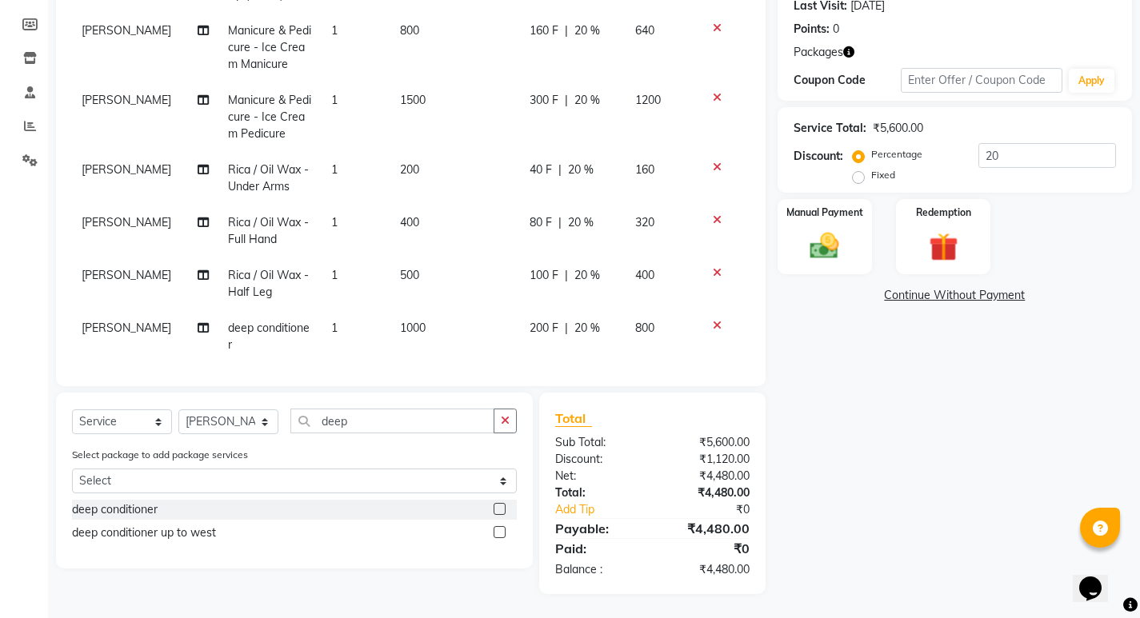
scroll to position [127, 0]
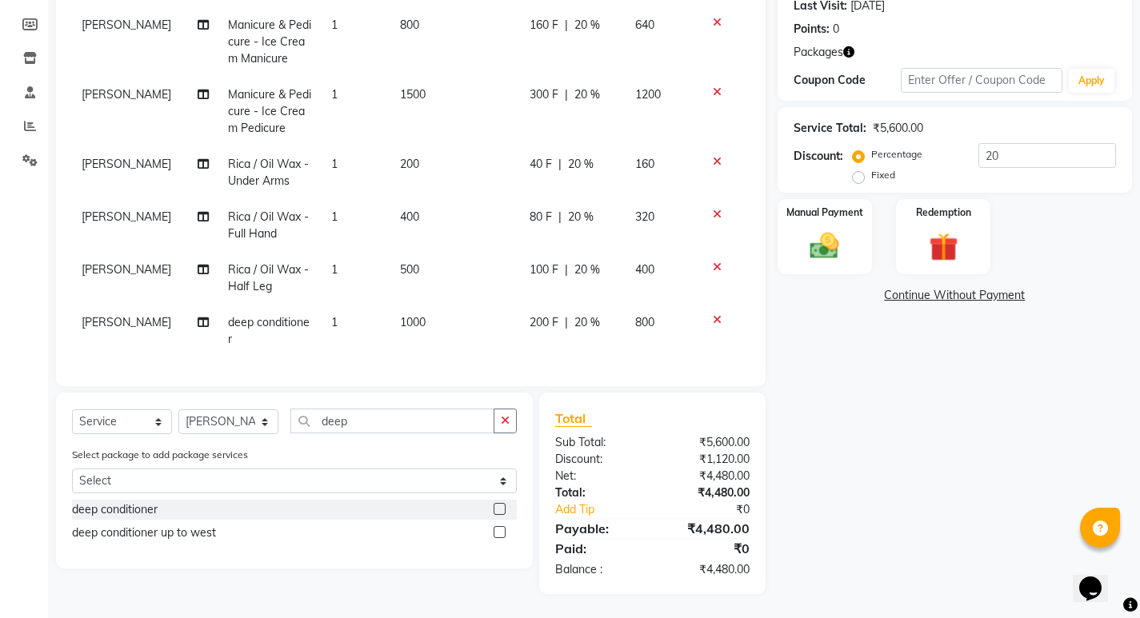
click at [588, 314] on div "200 F | 20 %" at bounding box center [573, 322] width 86 height 17
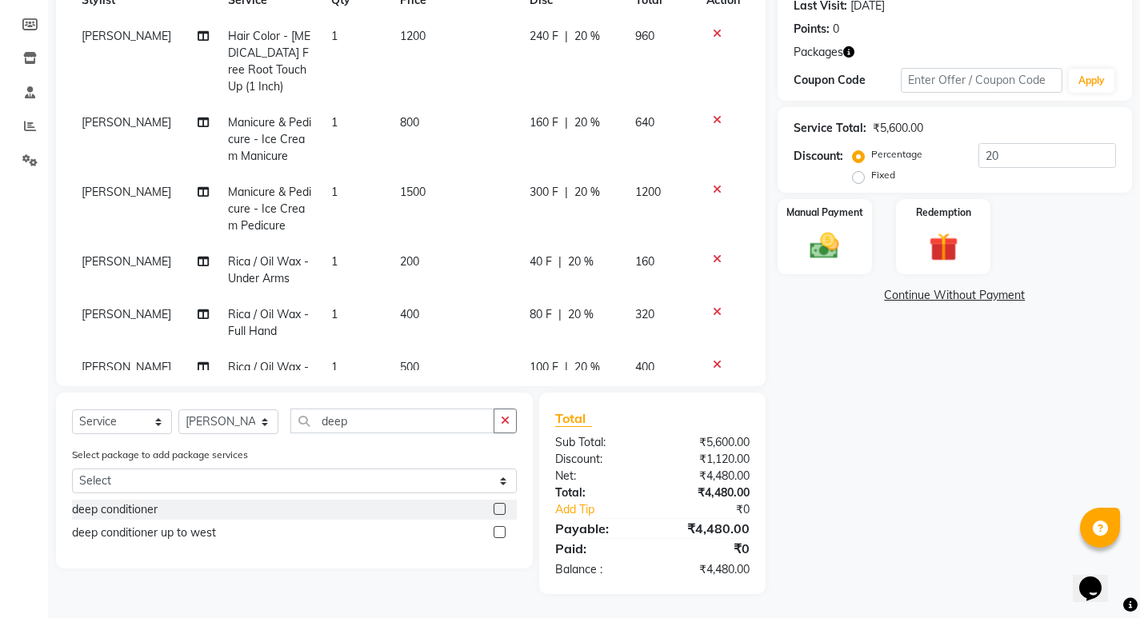
select select "4179"
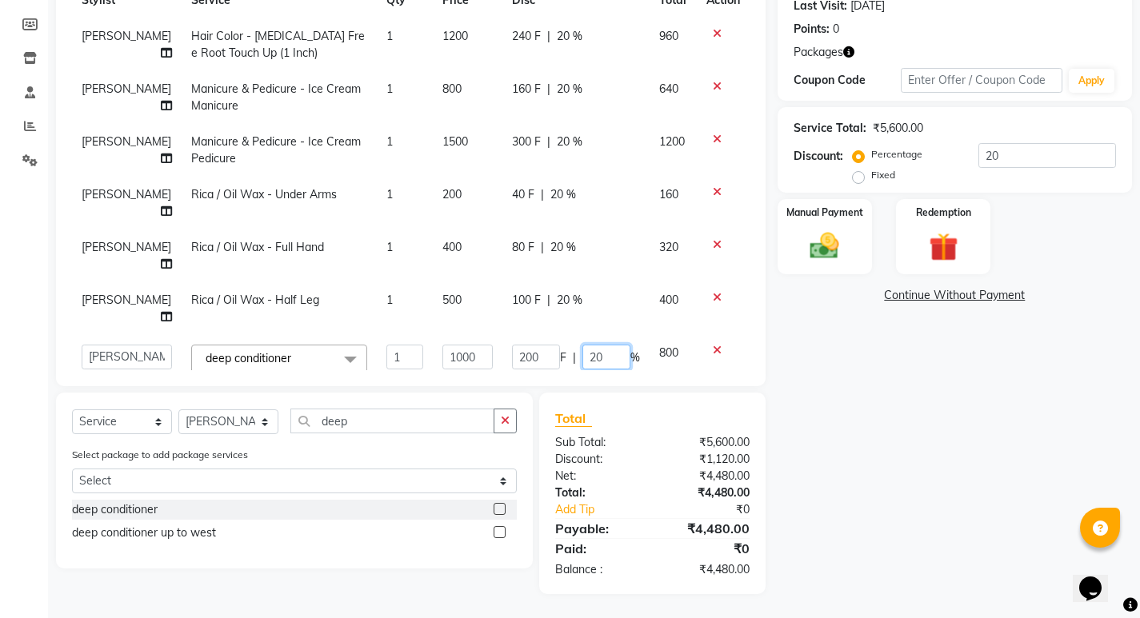
click at [588, 345] on input "20" at bounding box center [606, 357] width 48 height 25
type input "2"
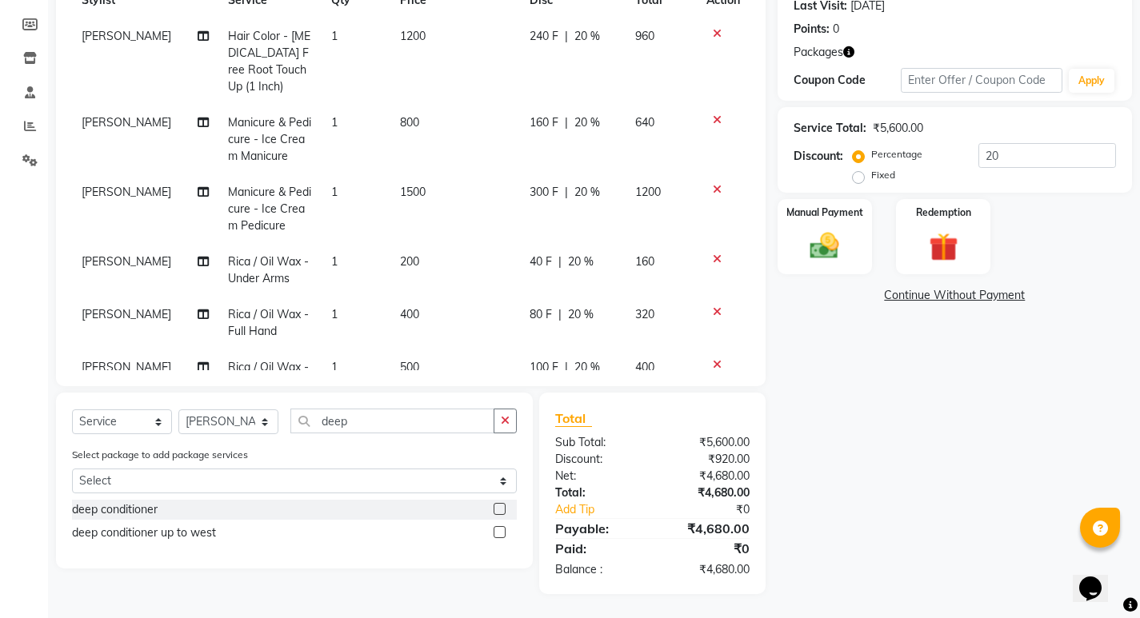
click at [802, 407] on div "Name: [PERSON_NAME] Membership: No Active Membership Total Visits: 14 Card on f…" at bounding box center [961, 243] width 366 height 702
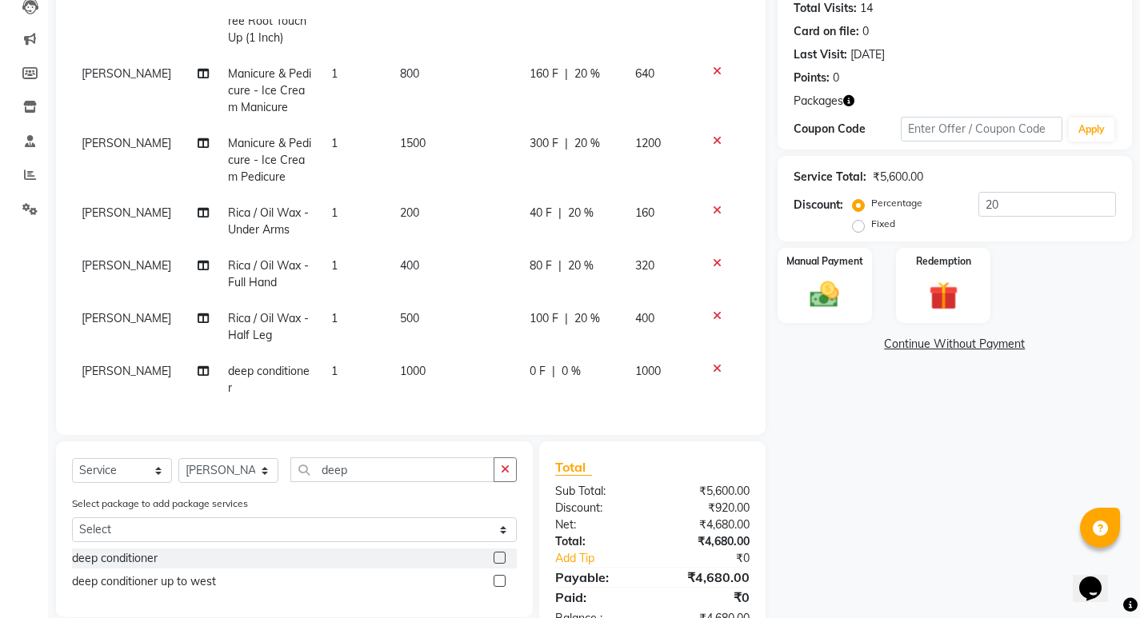
scroll to position [228, 0]
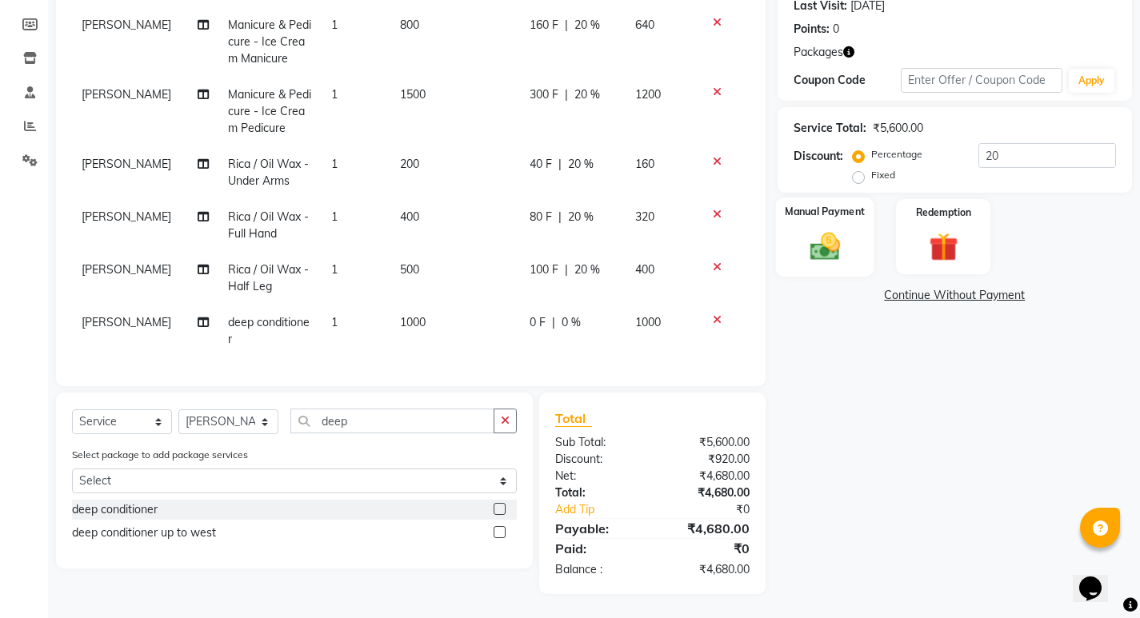
click at [842, 240] on img at bounding box center [824, 246] width 49 height 34
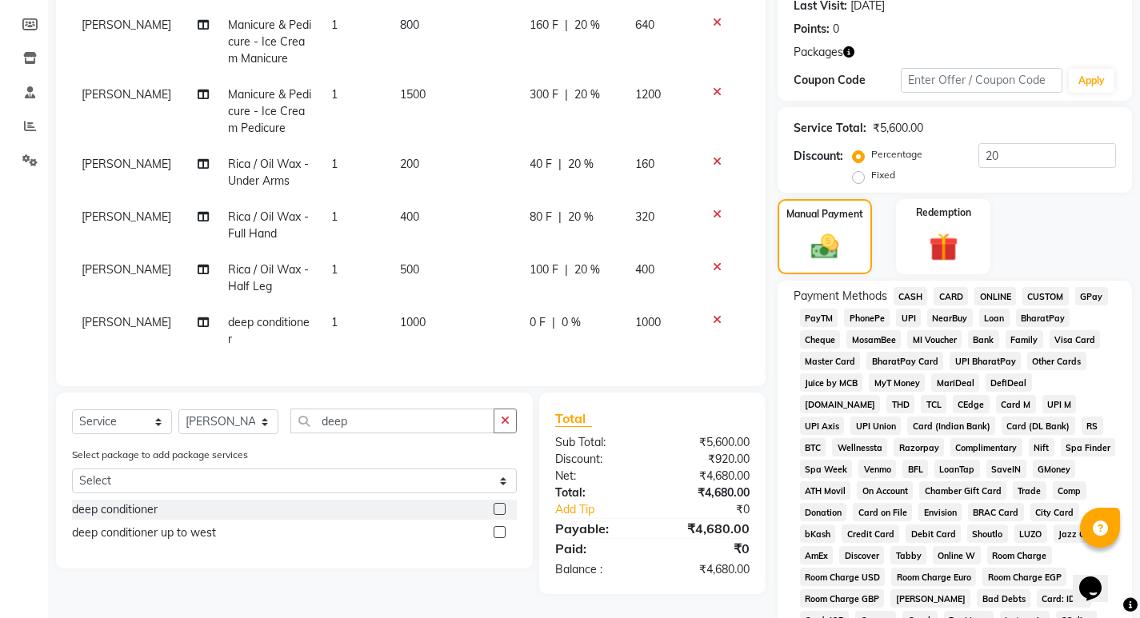
click at [1097, 294] on span "GPay" at bounding box center [1091, 296] width 33 height 18
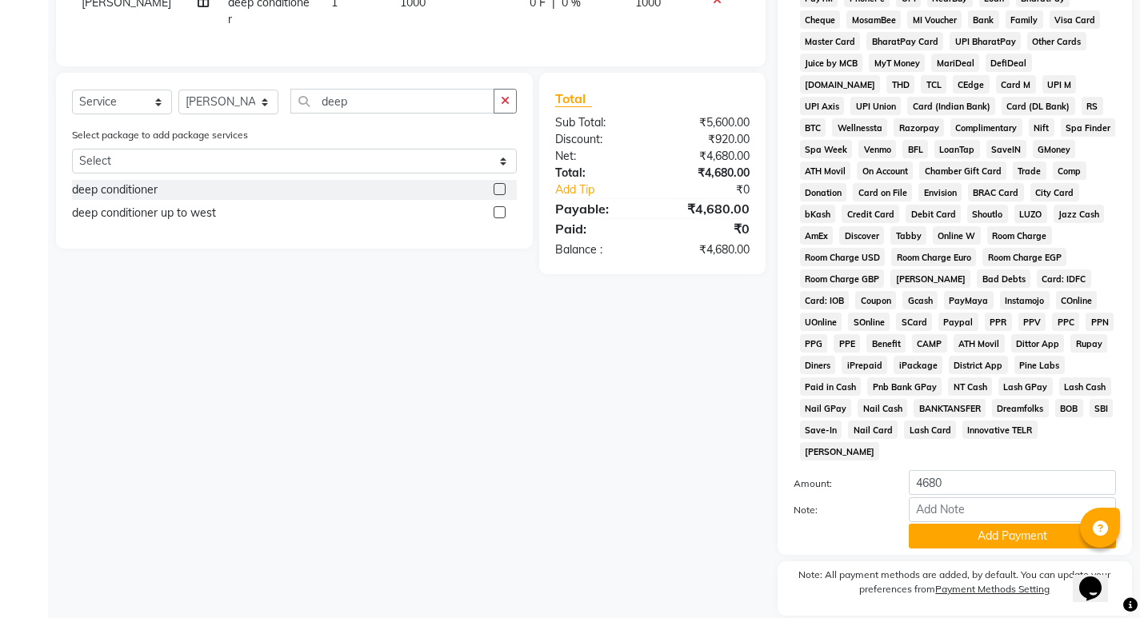
scroll to position [581, 0]
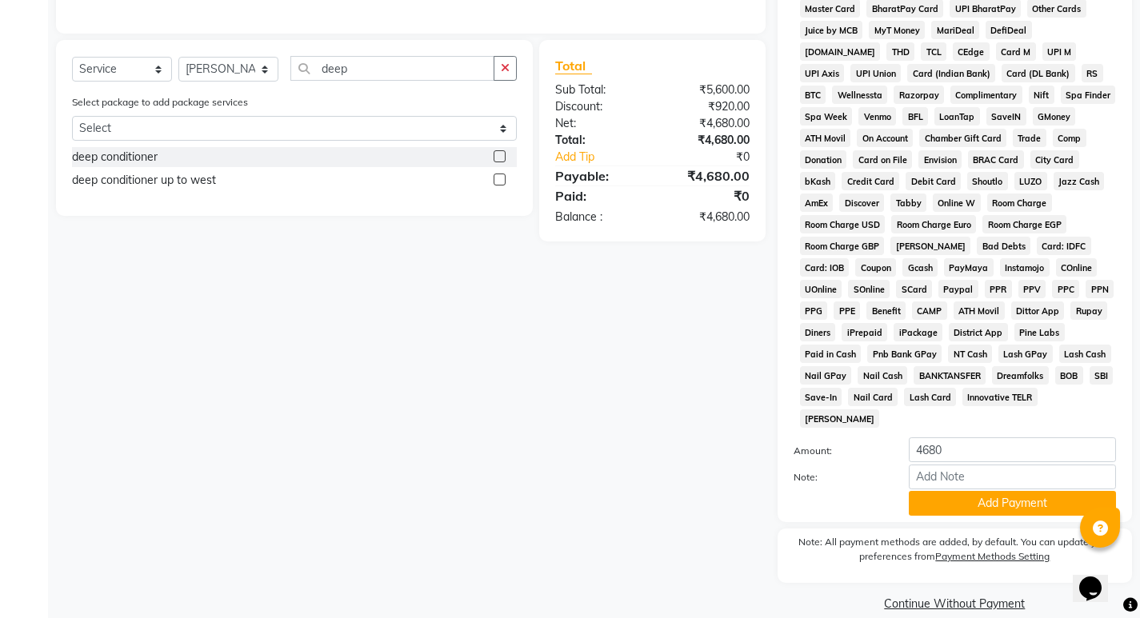
click at [993, 491] on button "Add Payment" at bounding box center [1012, 503] width 207 height 25
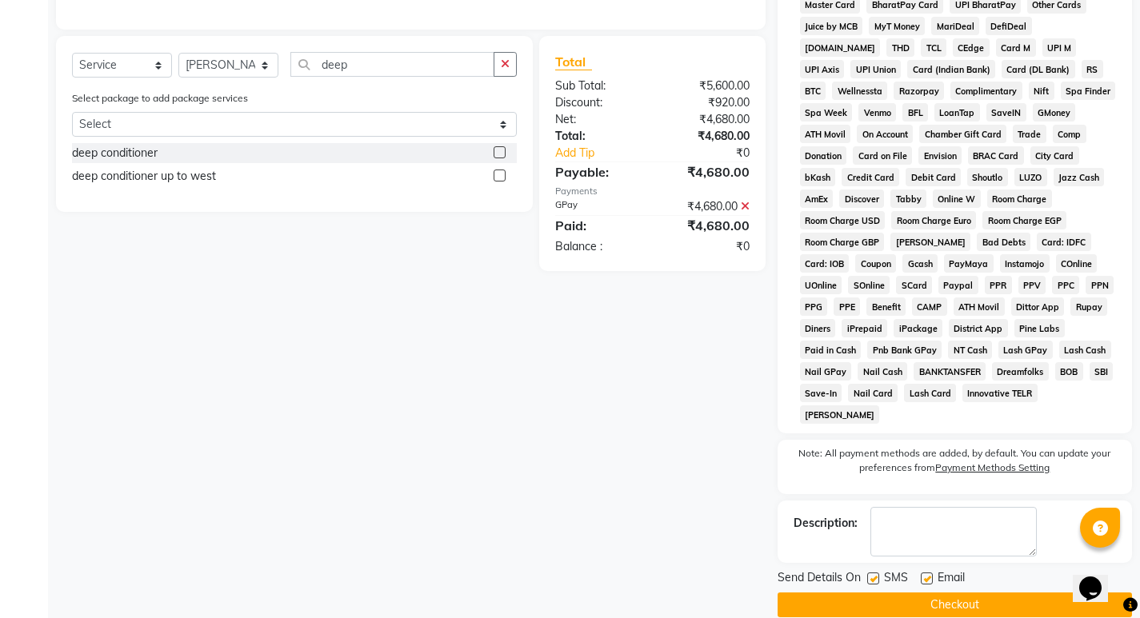
scroll to position [586, 0]
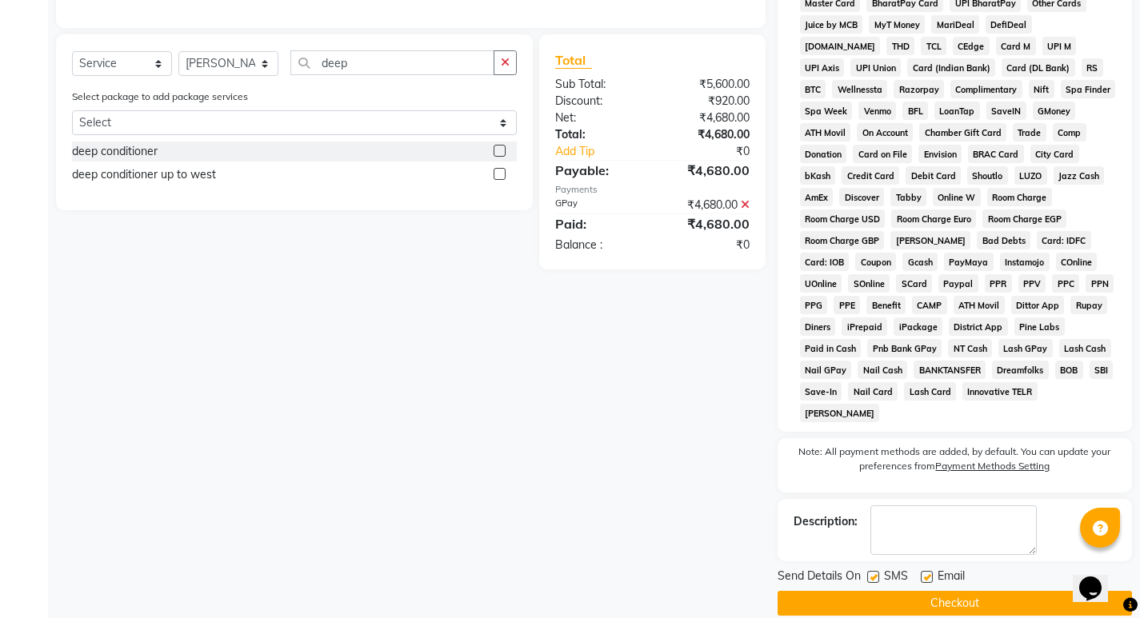
click at [983, 591] on button "Checkout" at bounding box center [955, 603] width 354 height 25
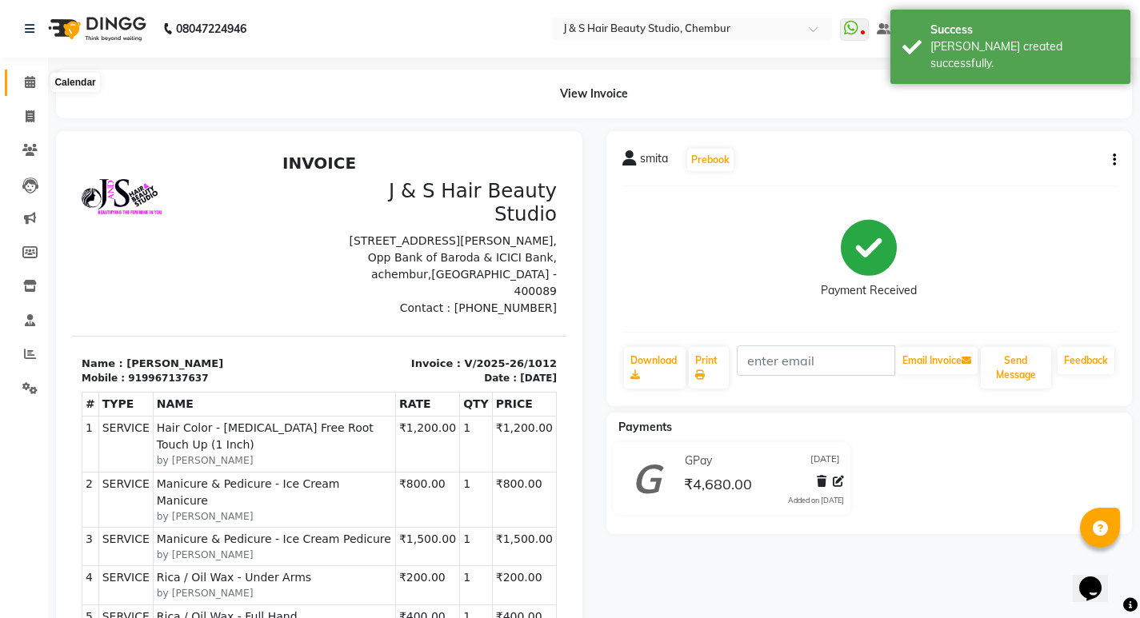
click at [26, 81] on icon at bounding box center [30, 82] width 10 height 12
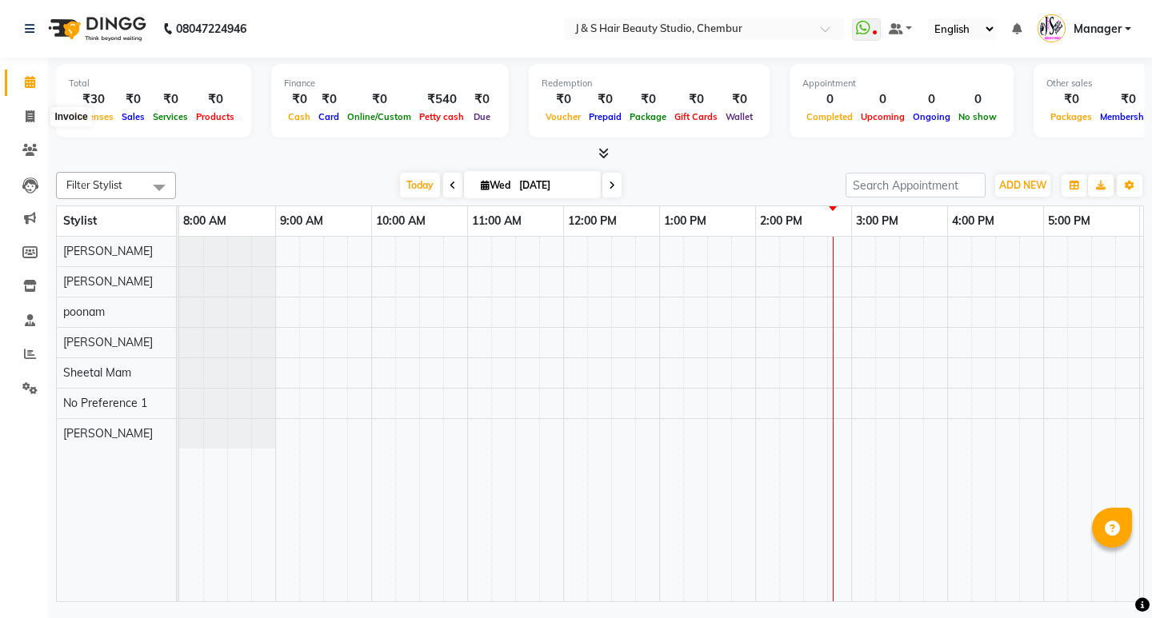
click at [26, 114] on icon at bounding box center [30, 116] width 9 height 12
select select "143"
select select "service"
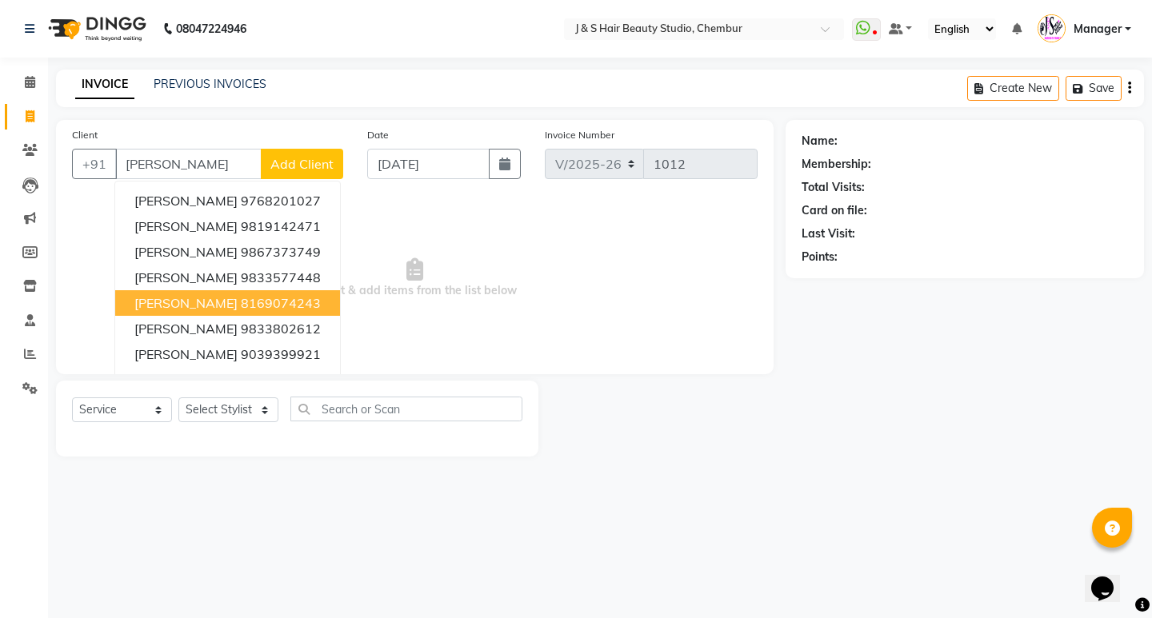
click at [289, 303] on ngb-highlight "8169074243" at bounding box center [281, 303] width 80 height 16
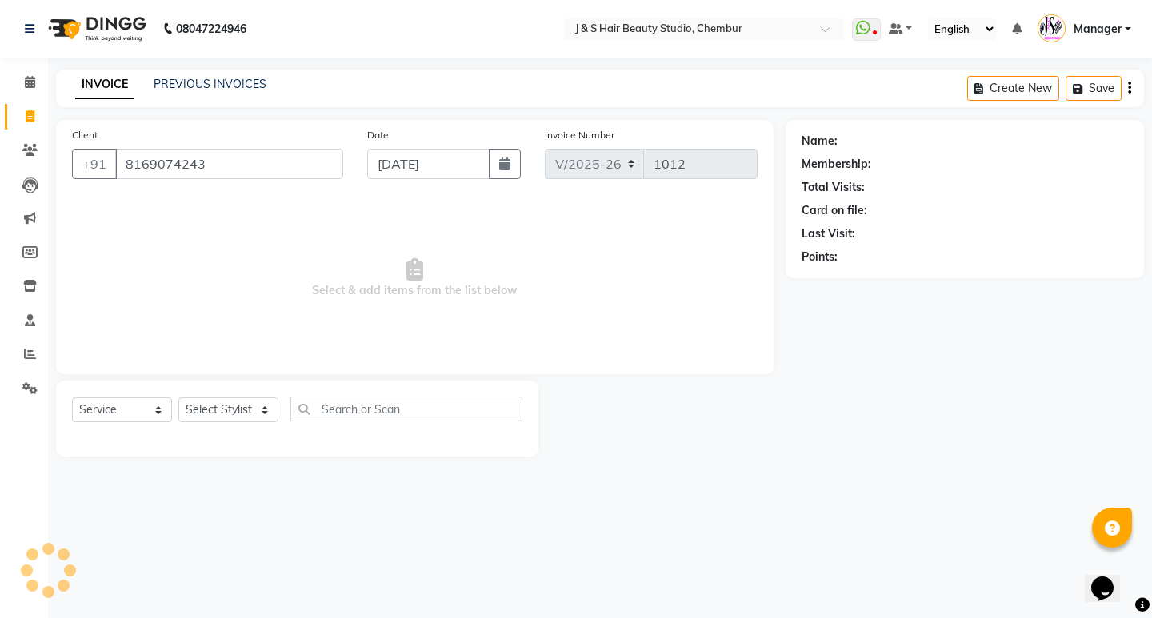
type input "8169074243"
select select "1: Object"
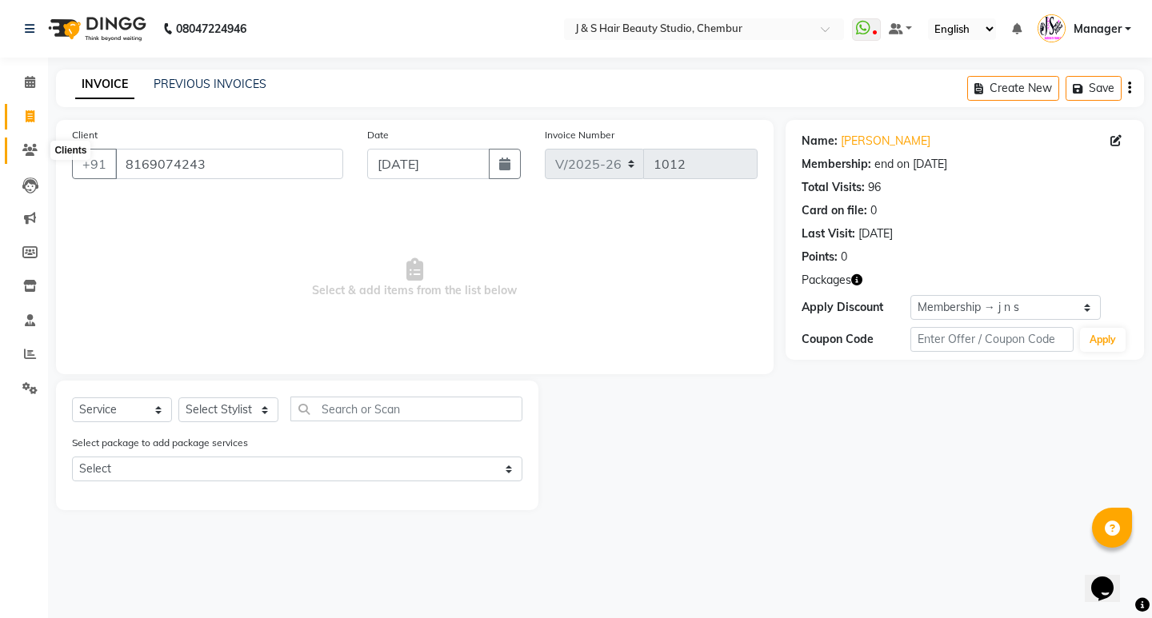
click at [27, 152] on icon at bounding box center [29, 150] width 15 height 12
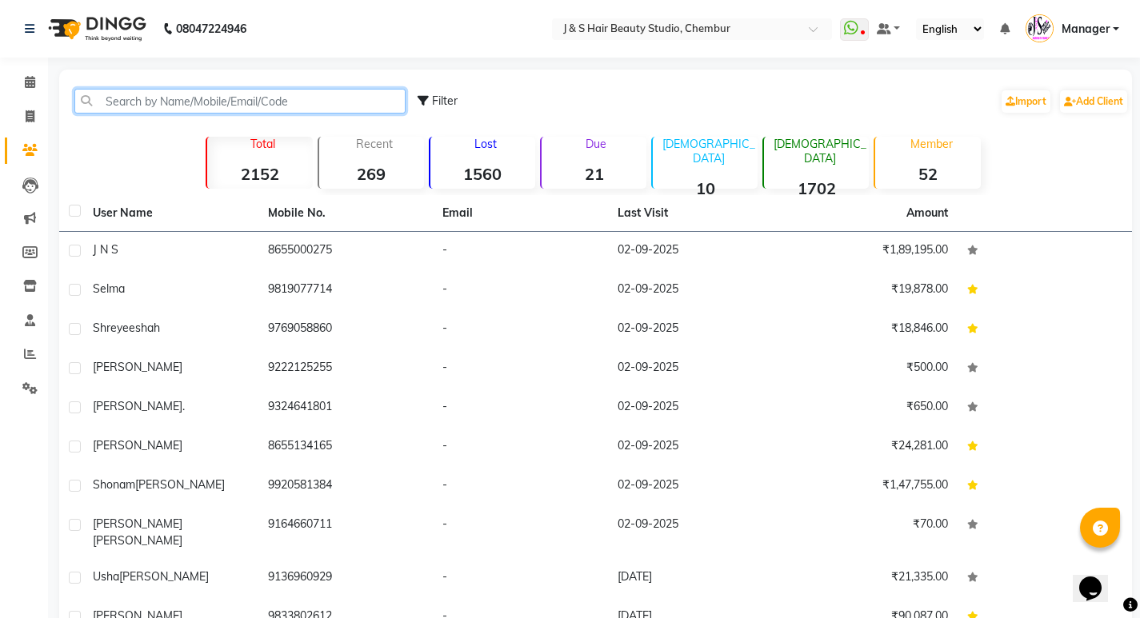
click at [124, 107] on input "text" at bounding box center [239, 101] width 331 height 25
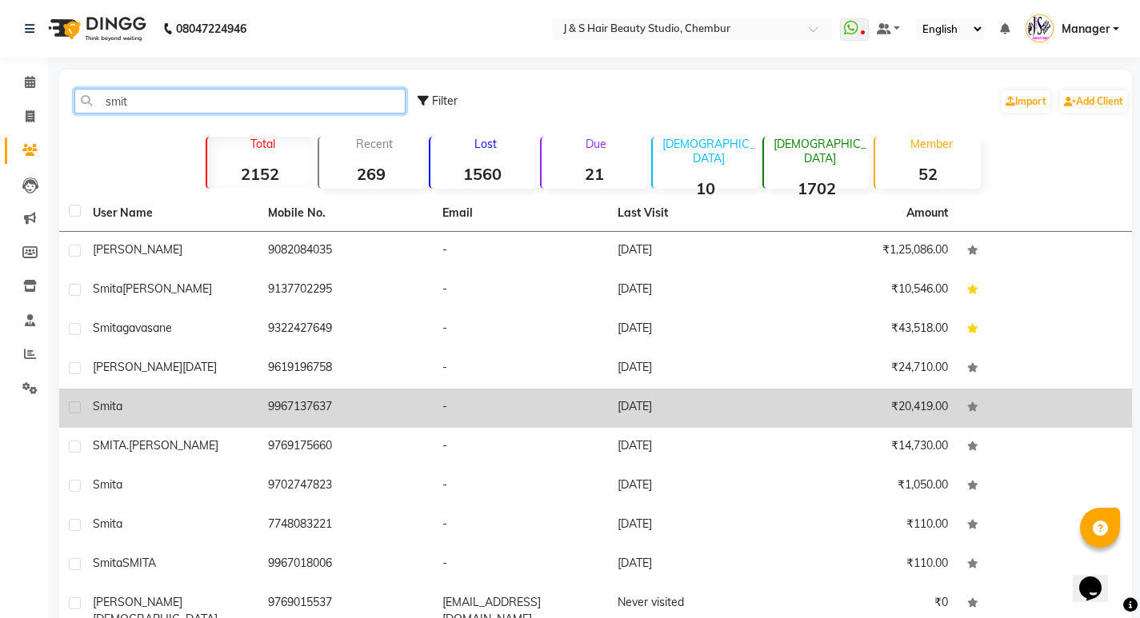
type input "smit"
click at [972, 408] on icon at bounding box center [972, 407] width 11 height 10
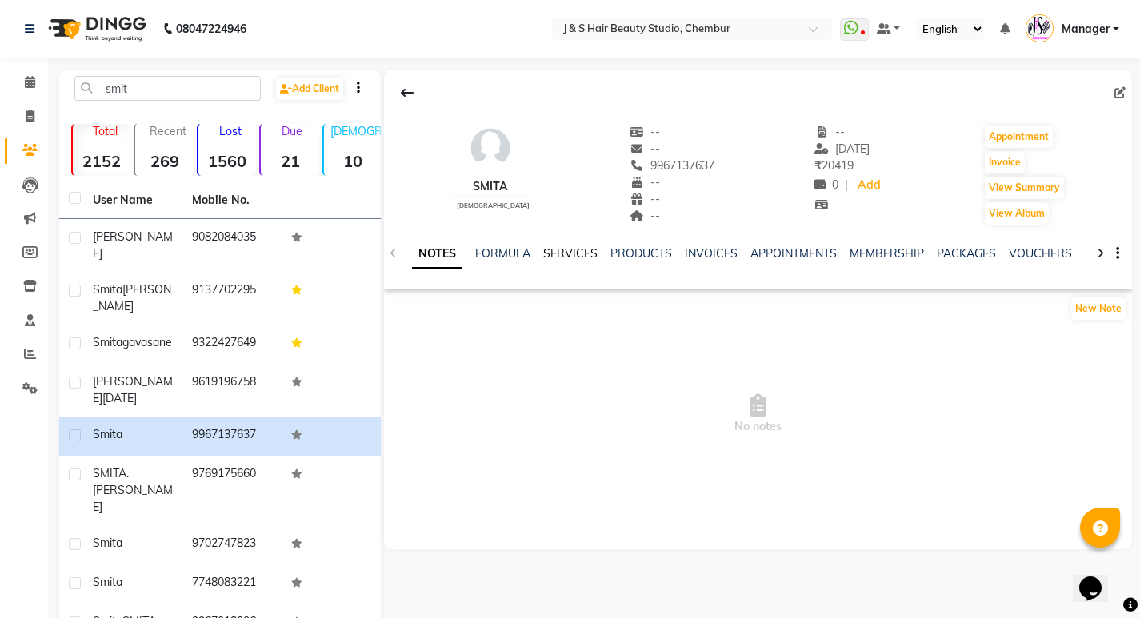
click at [564, 256] on link "SERVICES" at bounding box center [570, 253] width 54 height 14
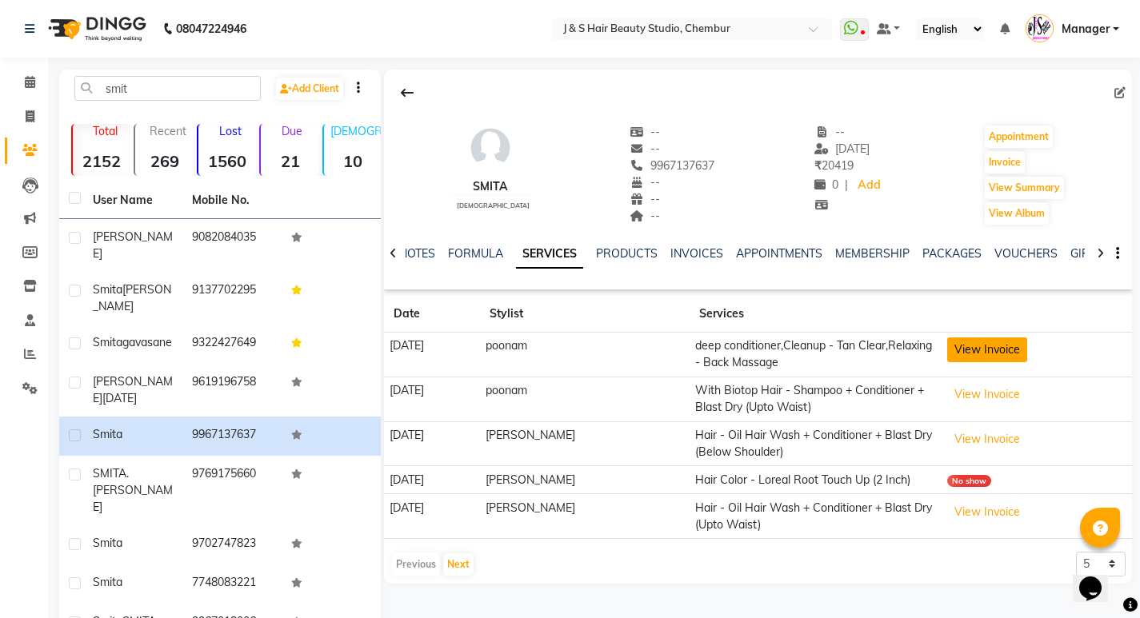
click at [975, 348] on button "View Invoice" at bounding box center [987, 350] width 80 height 25
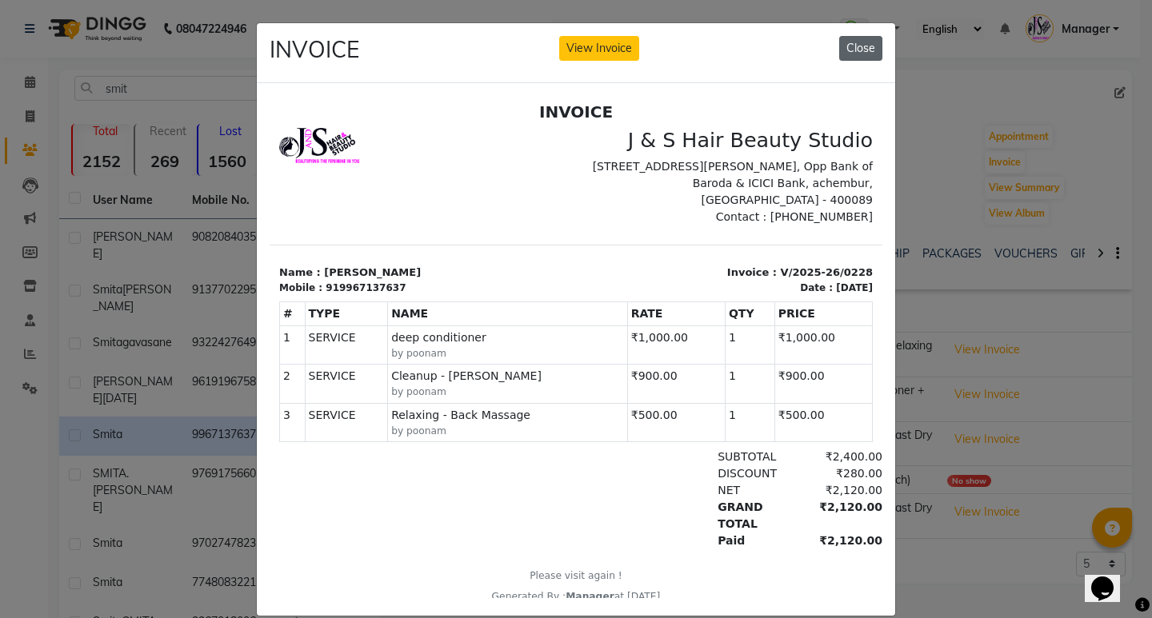
click at [865, 42] on button "Close" at bounding box center [860, 48] width 43 height 25
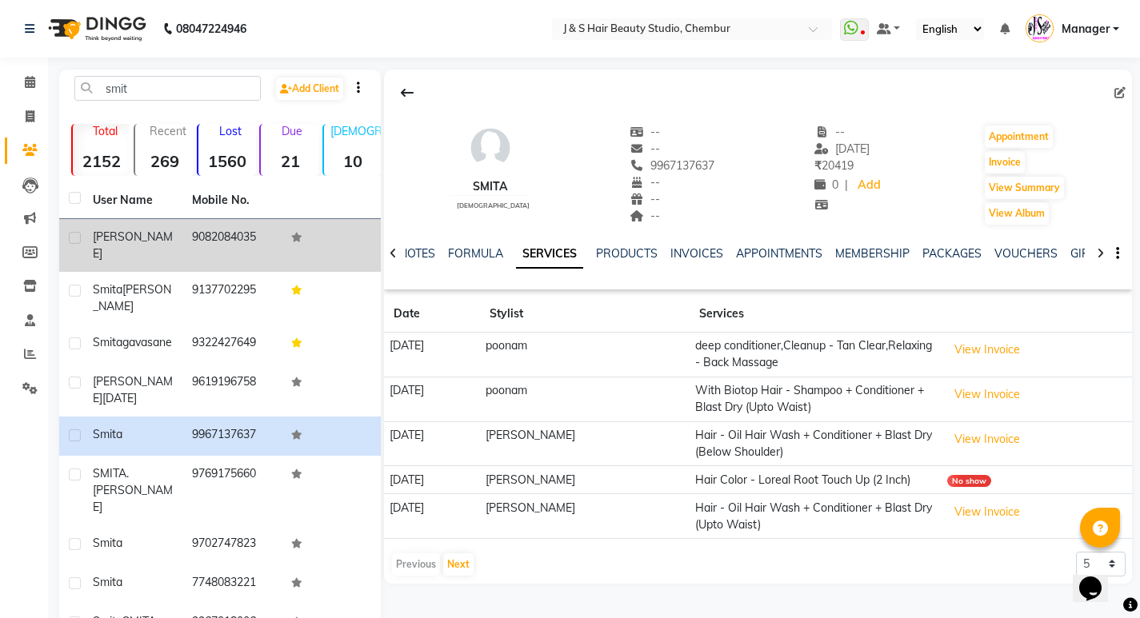
click at [304, 232] on td at bounding box center [331, 245] width 99 height 53
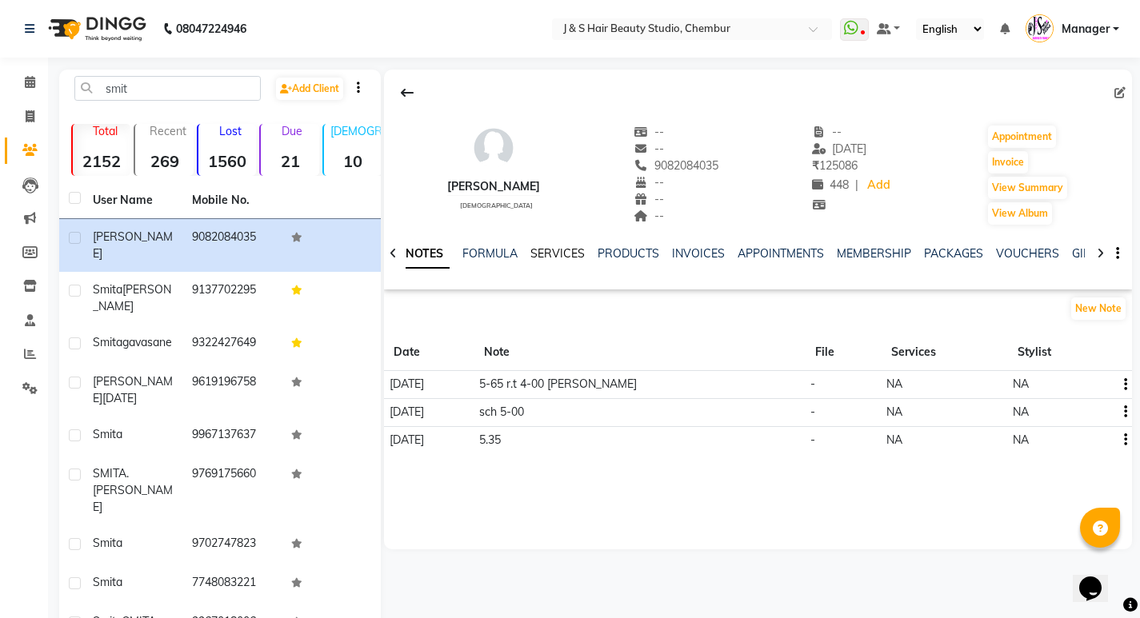
click at [555, 247] on link "SERVICES" at bounding box center [557, 253] width 54 height 14
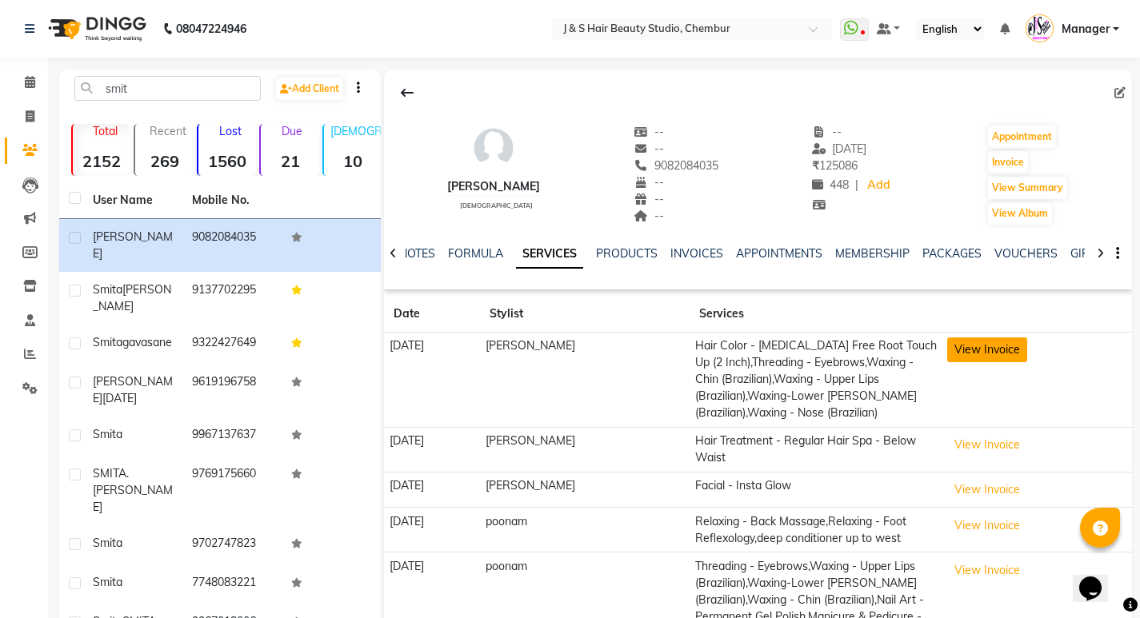
click at [981, 352] on button "View Invoice" at bounding box center [987, 350] width 80 height 25
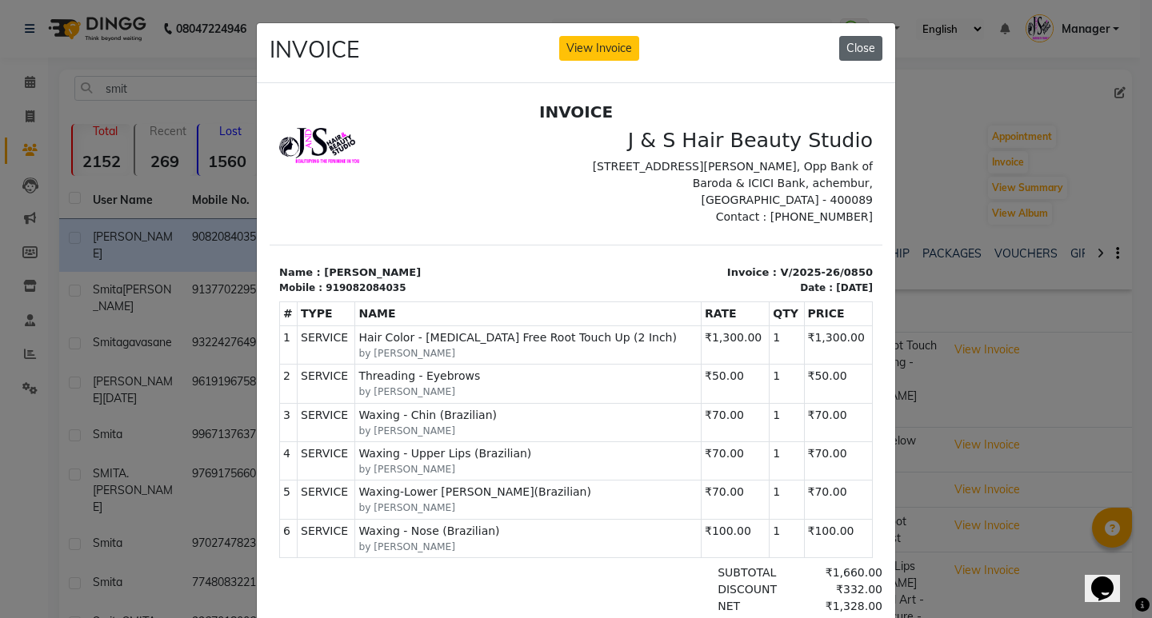
click at [866, 51] on button "Close" at bounding box center [860, 48] width 43 height 25
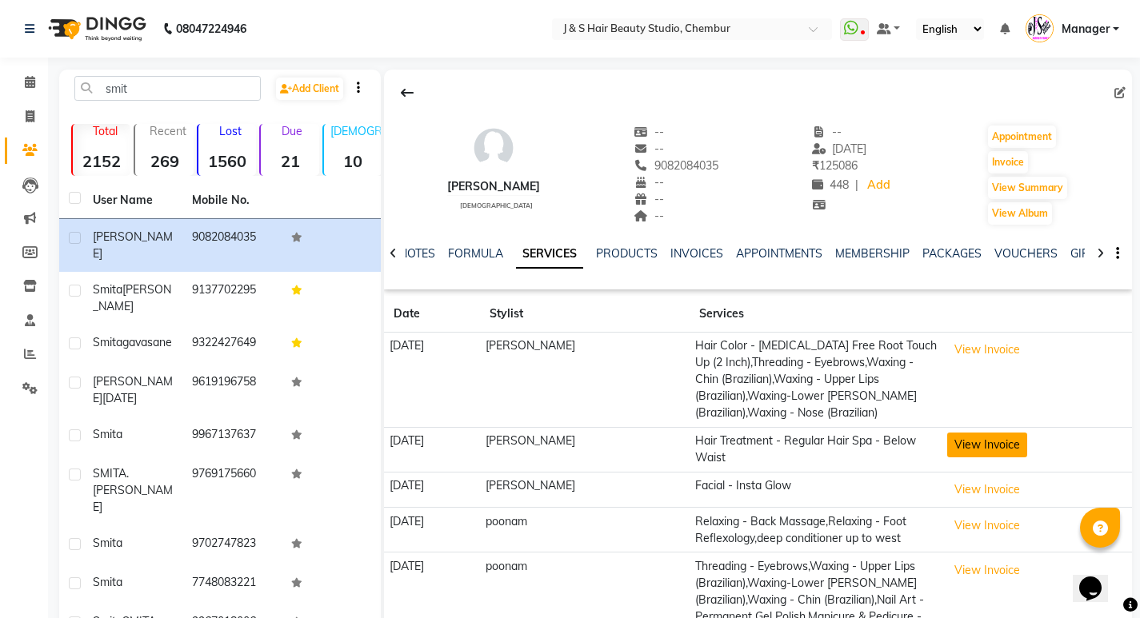
click at [993, 444] on button "View Invoice" at bounding box center [987, 445] width 80 height 25
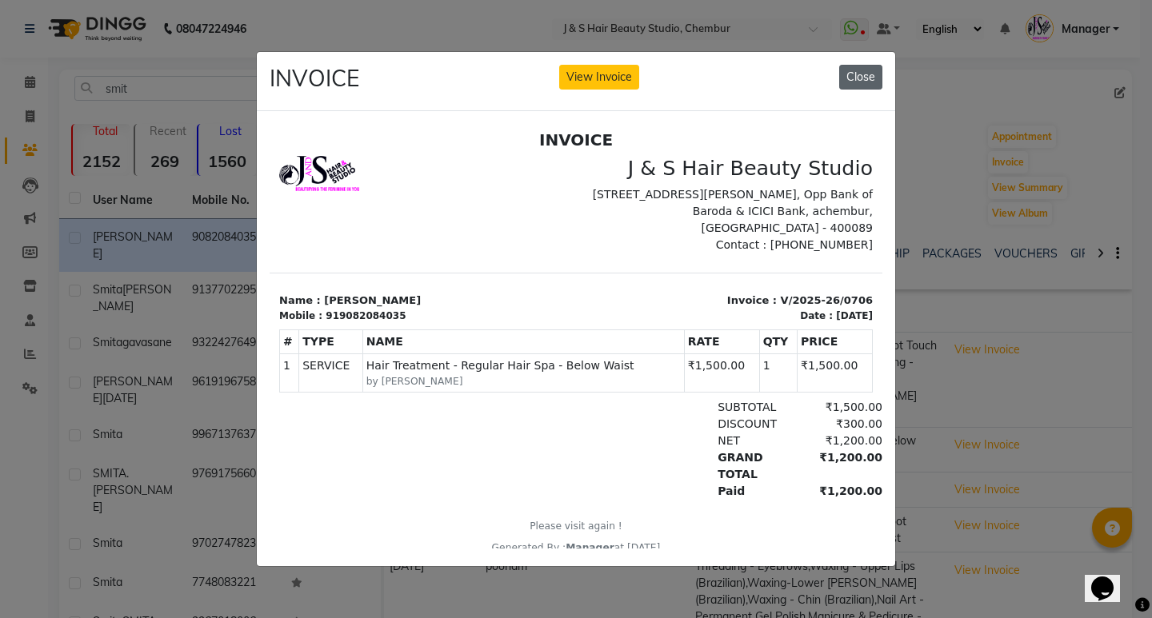
click at [861, 67] on button "Close" at bounding box center [860, 77] width 43 height 25
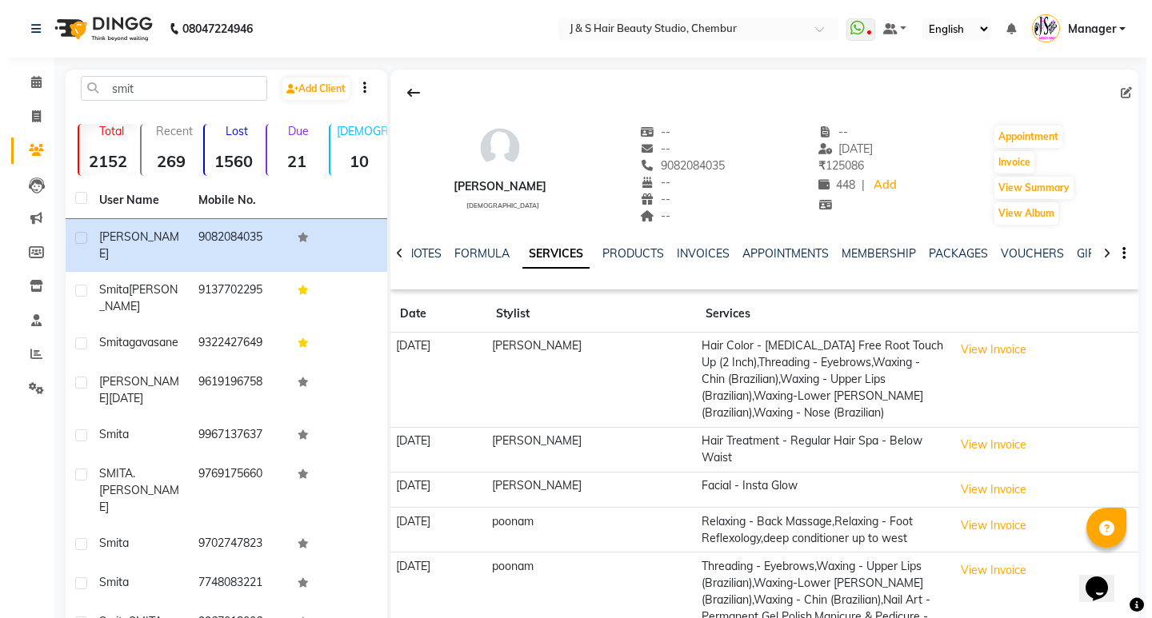
scroll to position [80, 0]
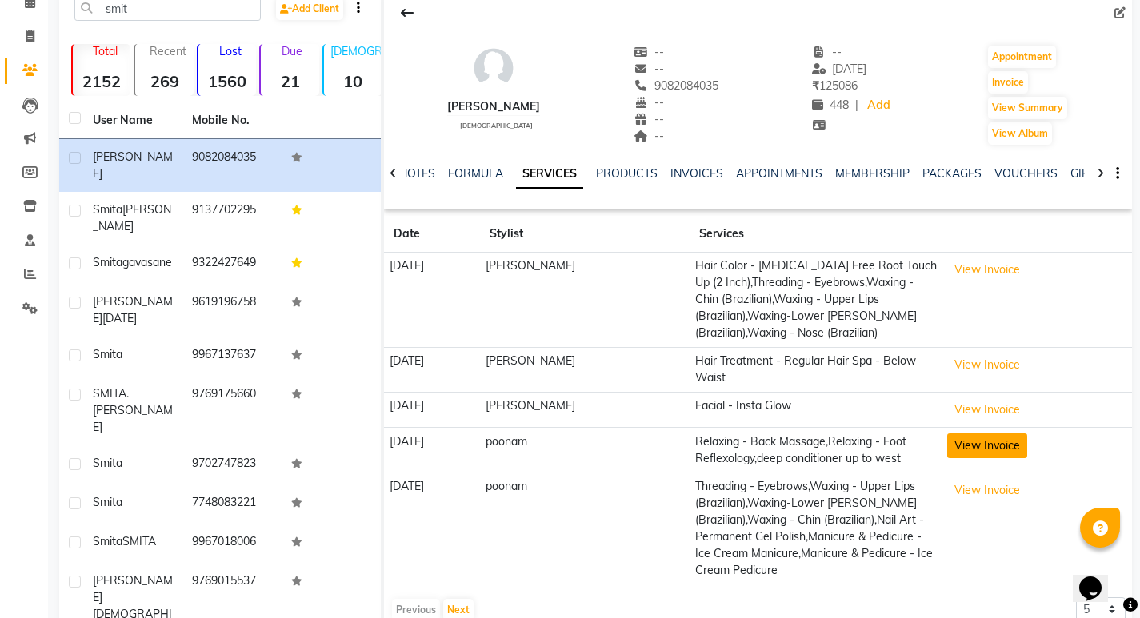
click at [976, 434] on button "View Invoice" at bounding box center [987, 446] width 80 height 25
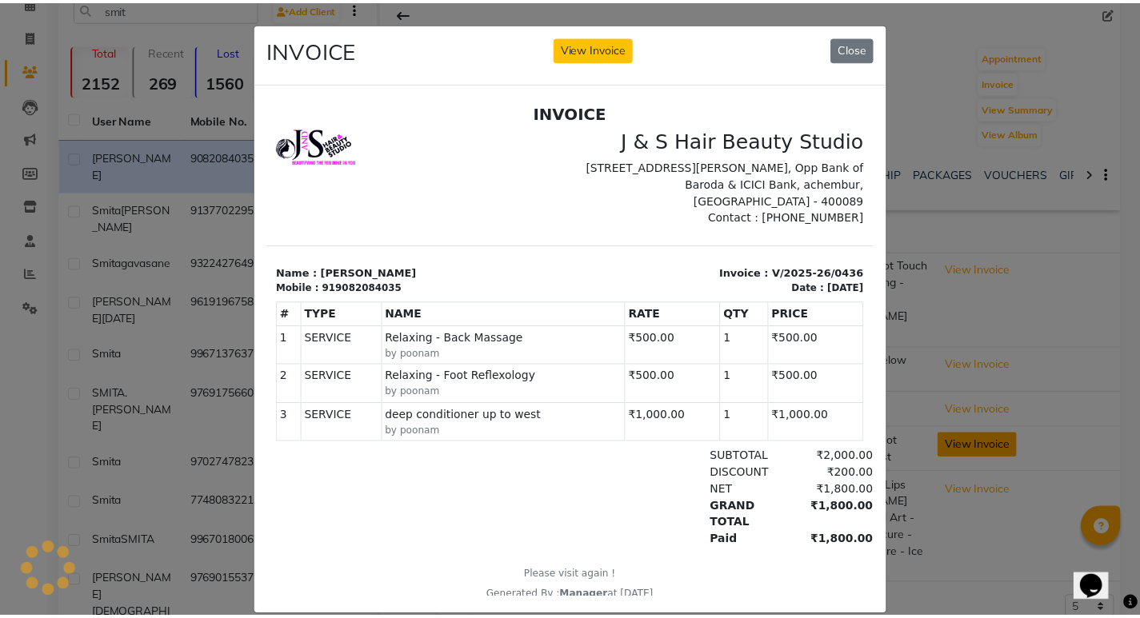
scroll to position [0, 0]
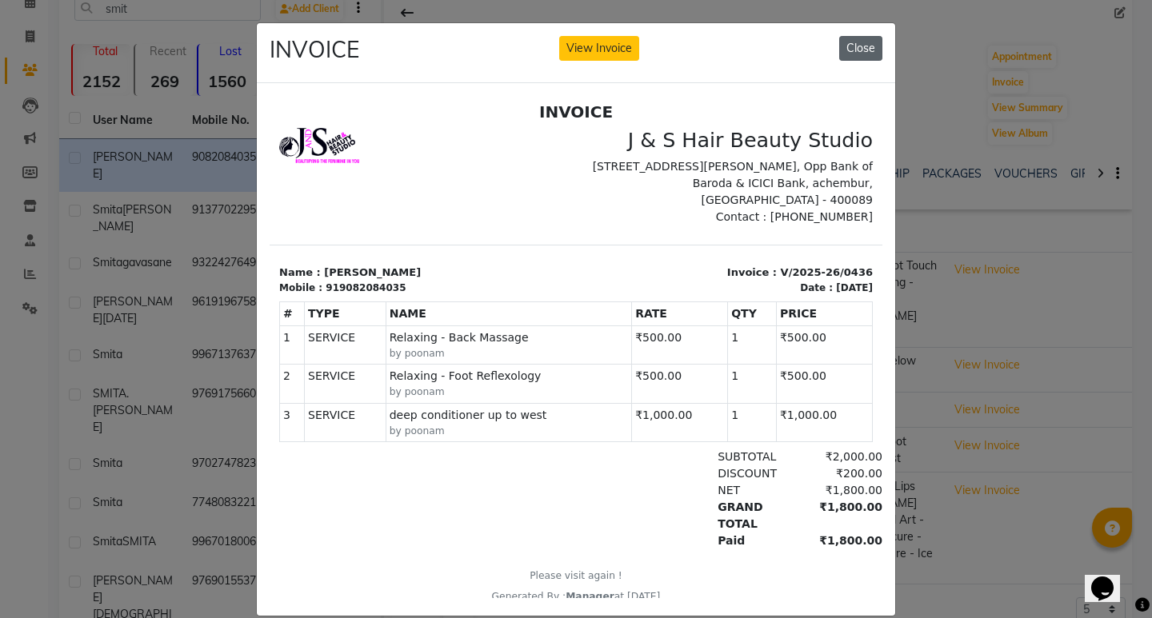
click at [860, 49] on button "Close" at bounding box center [860, 48] width 43 height 25
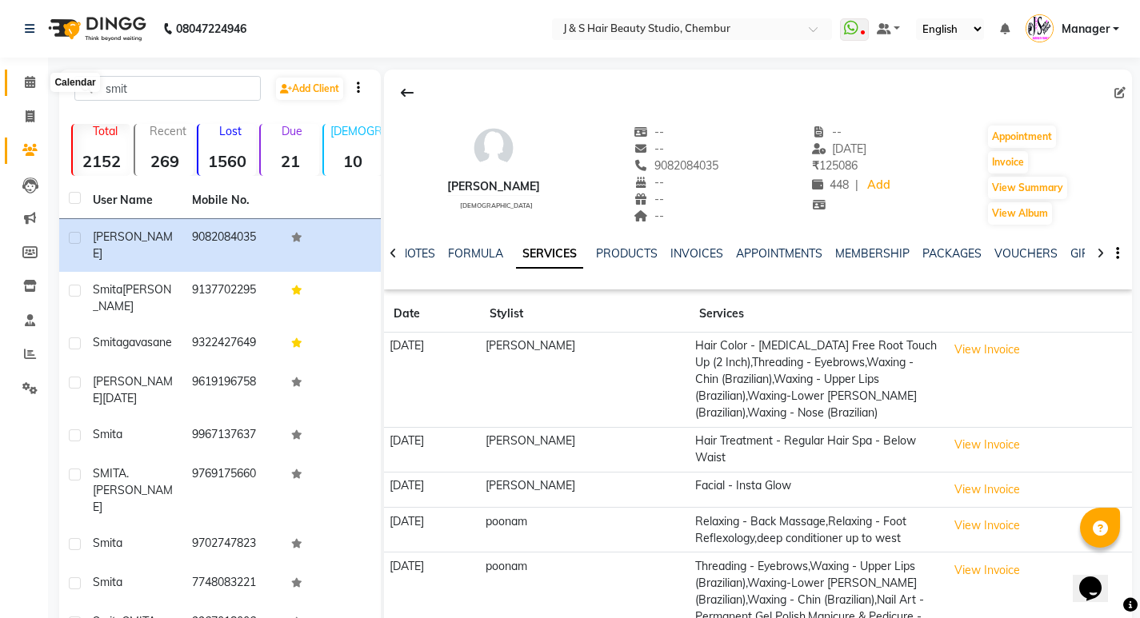
click at [27, 85] on icon at bounding box center [30, 82] width 10 height 12
